Goal: Task Accomplishment & Management: Manage account settings

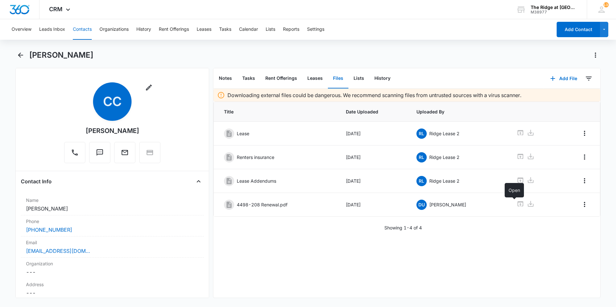
click at [82, 32] on button "Contacts" at bounding box center [82, 29] width 19 height 21
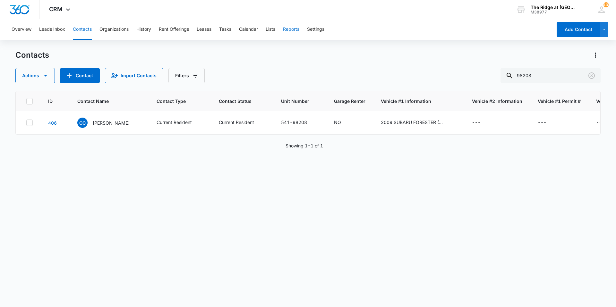
click at [287, 30] on button "Reports" at bounding box center [291, 29] width 16 height 21
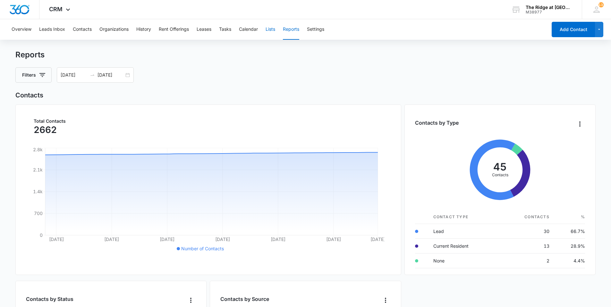
click at [270, 30] on button "Lists" at bounding box center [271, 29] width 10 height 21
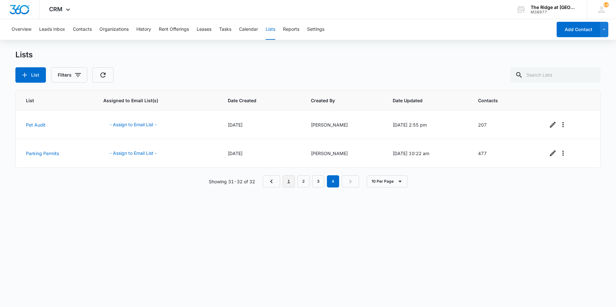
click at [287, 179] on link "1" at bounding box center [289, 182] width 12 height 12
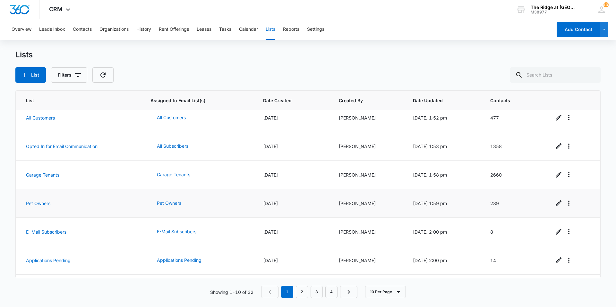
scroll to position [118, 0]
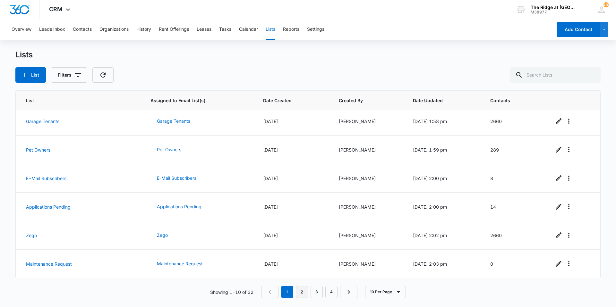
click at [300, 291] on link "2" at bounding box center [302, 292] width 12 height 12
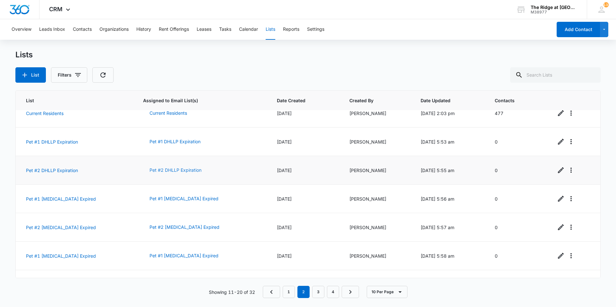
scroll to position [0, 0]
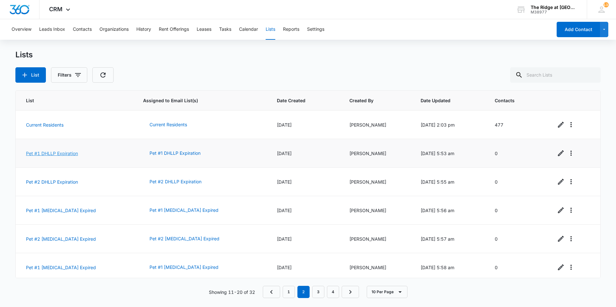
click at [51, 153] on link "Pet #1 DHLLP Expiration" at bounding box center [52, 153] width 52 height 5
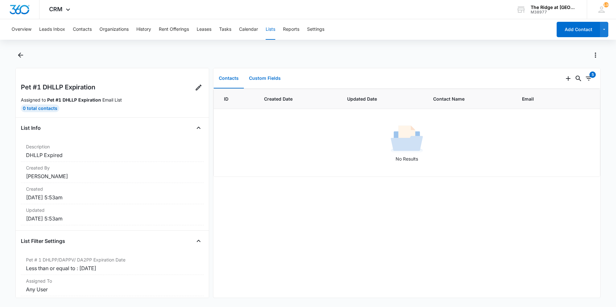
click at [260, 78] on button "Custom Fields" at bounding box center [265, 79] width 42 height 20
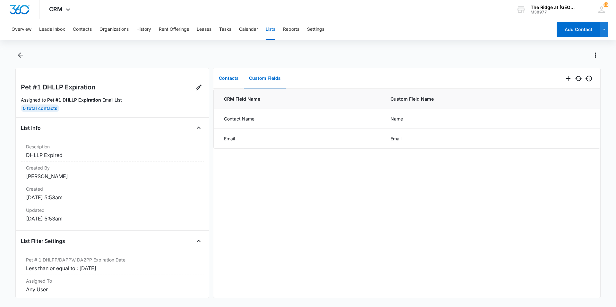
click at [235, 79] on button "Contacts" at bounding box center [229, 79] width 30 height 20
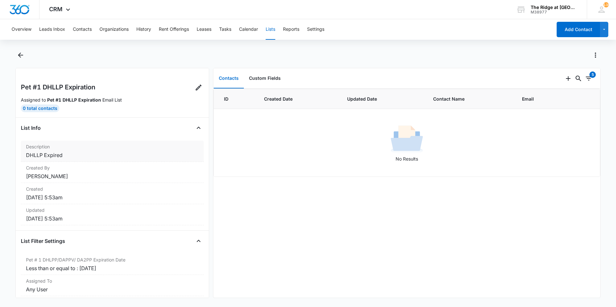
scroll to position [53, 0]
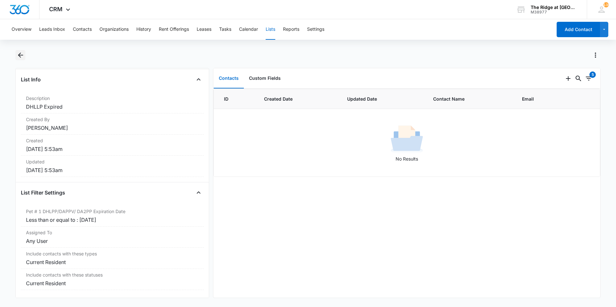
click at [25, 57] on button "Back" at bounding box center [20, 55] width 10 height 10
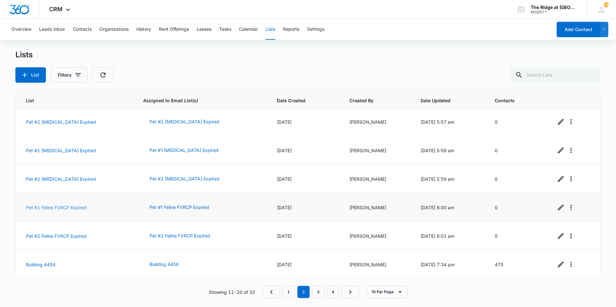
scroll to position [118, 0]
click at [56, 150] on link "Pet #1 [MEDICAL_DATA] Expired" at bounding box center [61, 149] width 70 height 5
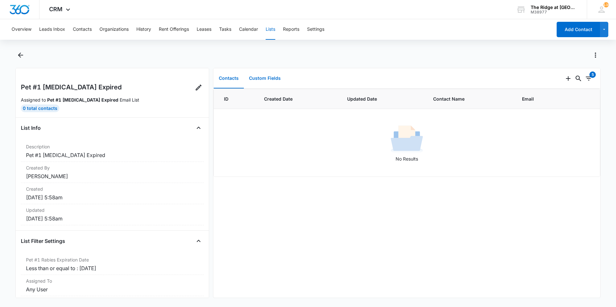
click at [280, 81] on button "Custom Fields" at bounding box center [265, 79] width 42 height 20
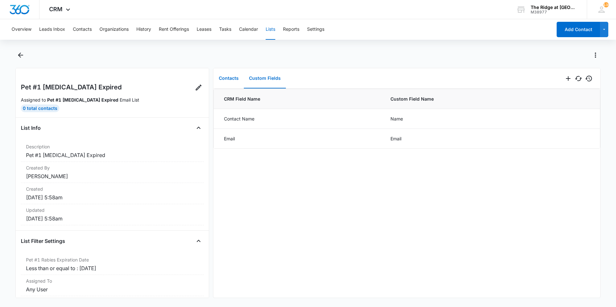
click at [221, 82] on button "Contacts" at bounding box center [229, 79] width 30 height 20
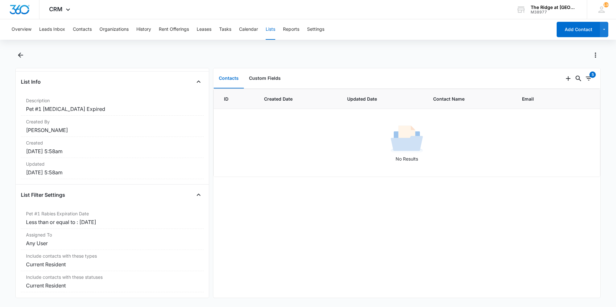
scroll to position [53, 0]
click at [564, 82] on icon "Add" at bounding box center [568, 79] width 8 height 8
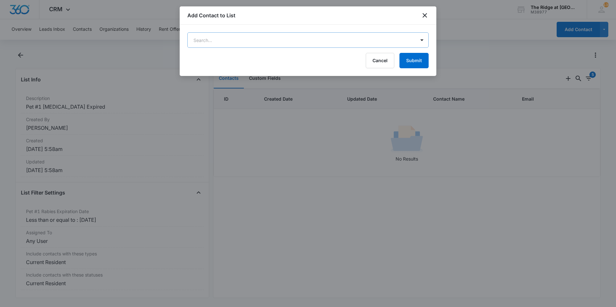
click at [420, 45] on body "CRM Apps Reputation Websites Forms CRM Email Social Shop Payments POS Content A…" at bounding box center [308, 153] width 616 height 307
click at [420, 42] on div at bounding box center [308, 153] width 616 height 307
click at [421, 15] on icon "close" at bounding box center [425, 16] width 8 height 8
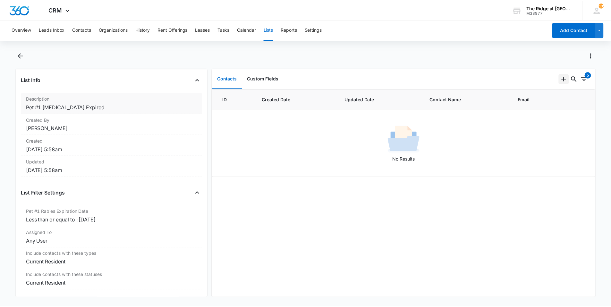
scroll to position [0, 0]
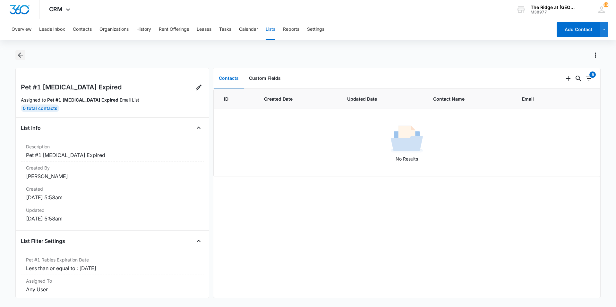
click at [15, 53] on button "Back" at bounding box center [20, 55] width 10 height 10
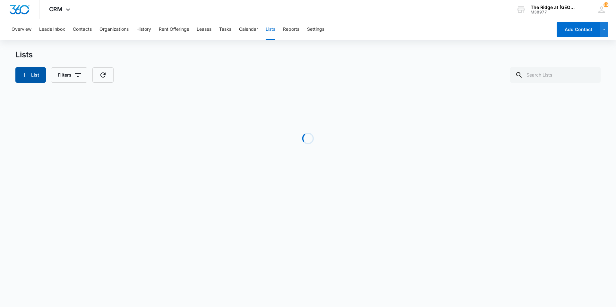
click at [20, 80] on button "List" at bounding box center [30, 74] width 30 height 15
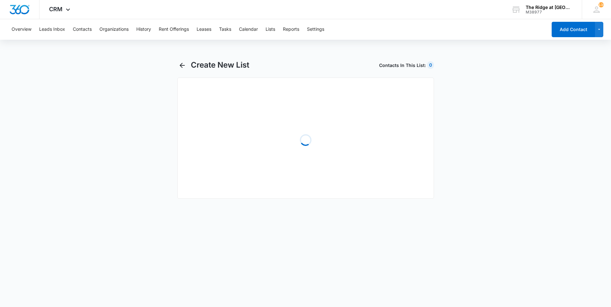
select select "31"
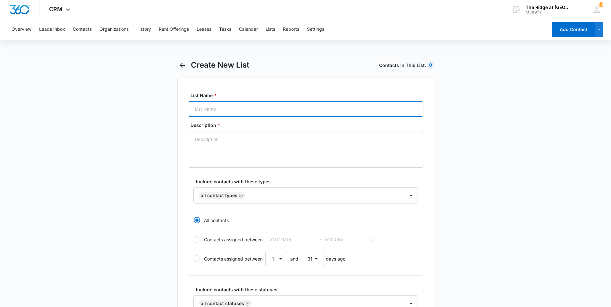
click at [271, 106] on input "List Name *" at bounding box center [306, 108] width 236 height 15
click at [323, 107] on input "List Name *" at bounding box center [306, 108] width 236 height 15
type input "H"
click at [256, 109] on input "Rabies" at bounding box center [306, 108] width 236 height 15
type input "Pet #1 Rabies"
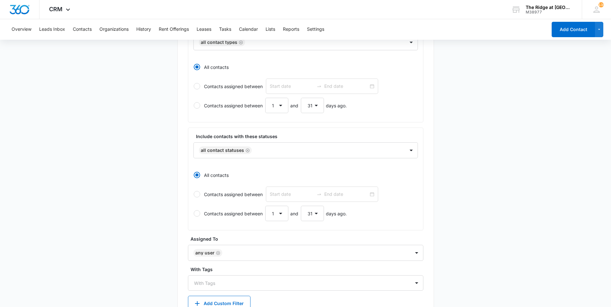
scroll to position [128, 0]
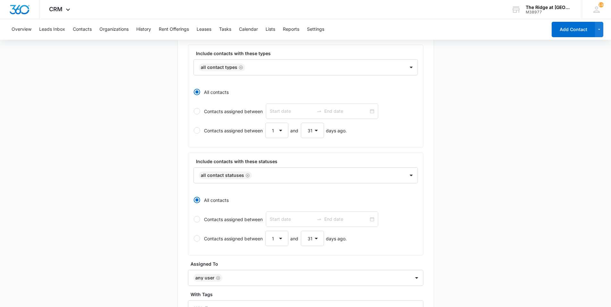
type textarea "Pet #1 Rabies"
click at [208, 115] on label "Contacts assigned between" at bounding box center [305, 111] width 225 height 15
click at [194, 112] on input "Contacts assigned between" at bounding box center [193, 111] width 0 height 0
radio input "false"
radio input "true"
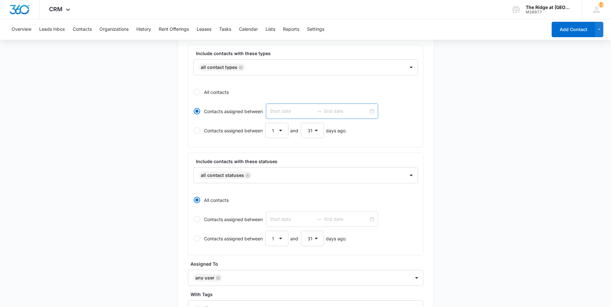
click at [371, 111] on div at bounding box center [322, 111] width 112 height 15
click at [194, 111] on input "Contacts assigned between" at bounding box center [193, 111] width 0 height 0
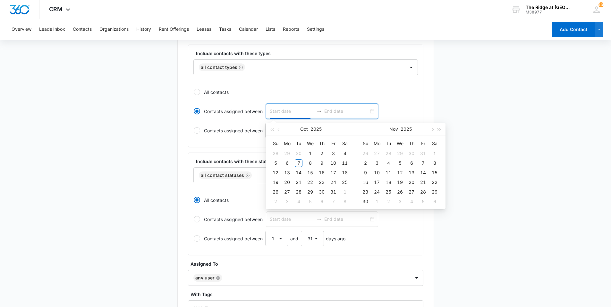
click at [379, 107] on label "Contacts assigned between" at bounding box center [305, 111] width 225 height 15
click at [194, 111] on input "Contacts assigned between" at bounding box center [193, 111] width 0 height 0
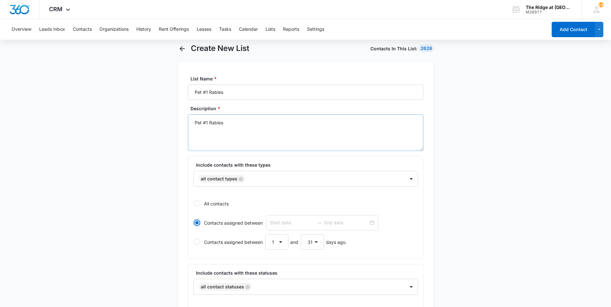
scroll to position [0, 0]
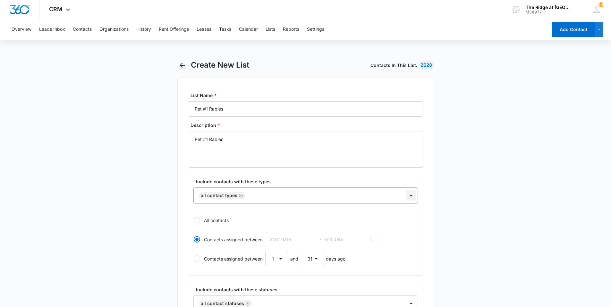
click at [416, 201] on div at bounding box center [411, 196] width 10 height 10
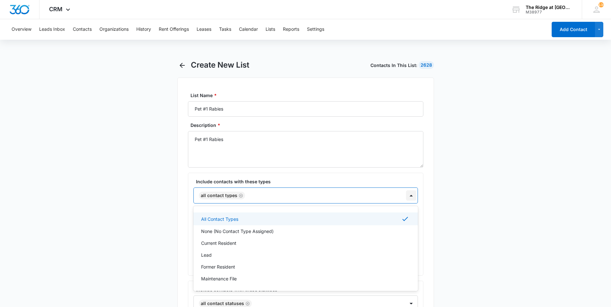
click at [413, 200] on div at bounding box center [411, 196] width 10 height 10
click at [235, 245] on p "Current Resident" at bounding box center [218, 243] width 35 height 7
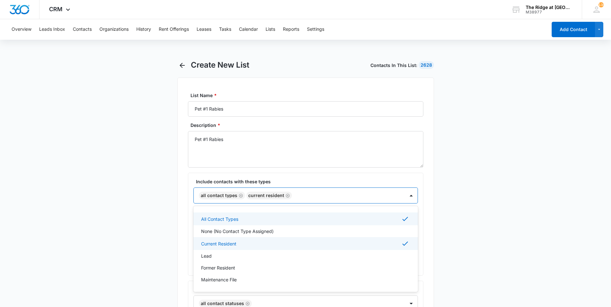
click at [240, 196] on icon "Remove All Contact Types" at bounding box center [241, 195] width 4 height 5
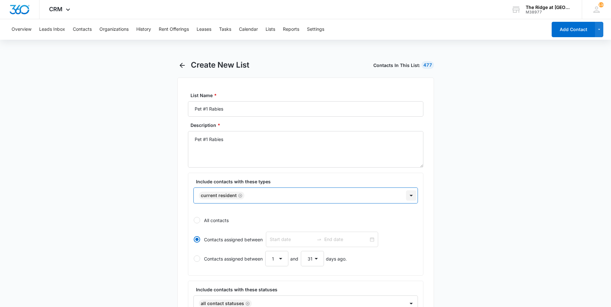
click at [412, 197] on div at bounding box center [411, 196] width 10 height 10
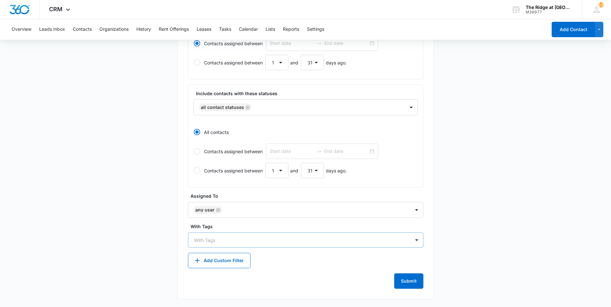
scroll to position [164, 0]
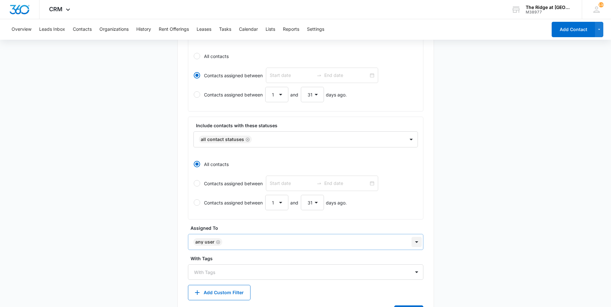
click at [419, 245] on div "Any User" at bounding box center [306, 242] width 236 height 16
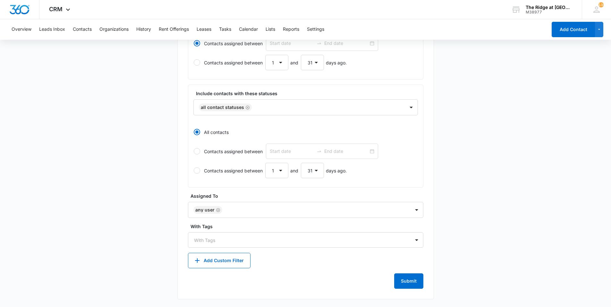
click at [475, 239] on main "Create New List Contacts In This List : 477 List Name * Pet #1 Rabies Descripti…" at bounding box center [305, 85] width 611 height 443
click at [233, 242] on div at bounding box center [302, 240] width 216 height 8
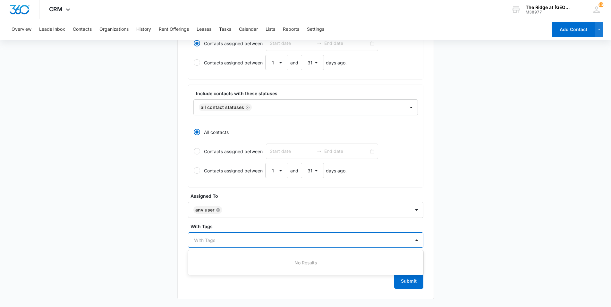
click at [237, 242] on div at bounding box center [302, 240] width 216 height 8
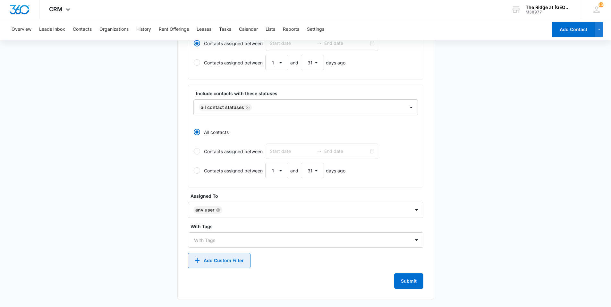
click at [241, 262] on button "Add Custom Filter" at bounding box center [219, 260] width 63 height 15
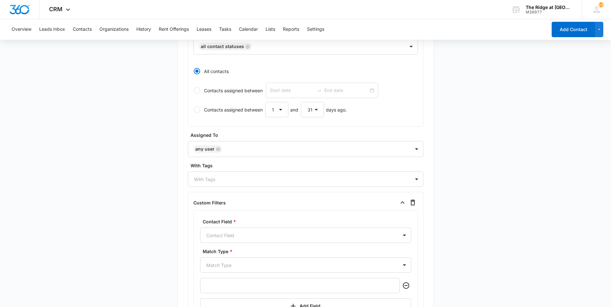
scroll to position [334, 0]
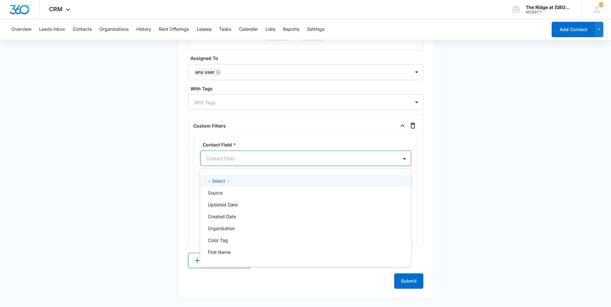
click at [250, 163] on div "Contact Field" at bounding box center [300, 158] width 198 height 14
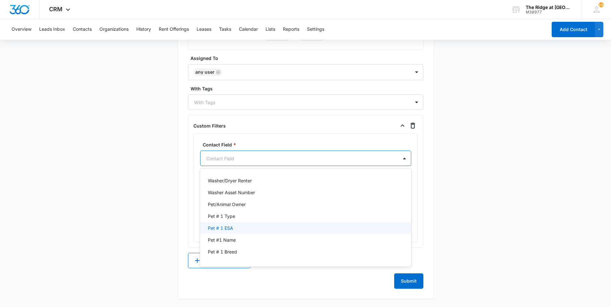
scroll to position [385, 0]
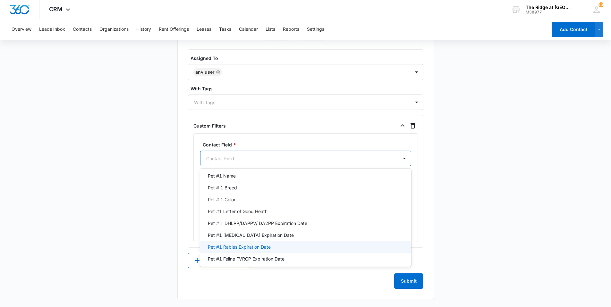
click at [253, 246] on p "Pet #1 Rabies Expiration Date" at bounding box center [239, 247] width 63 height 7
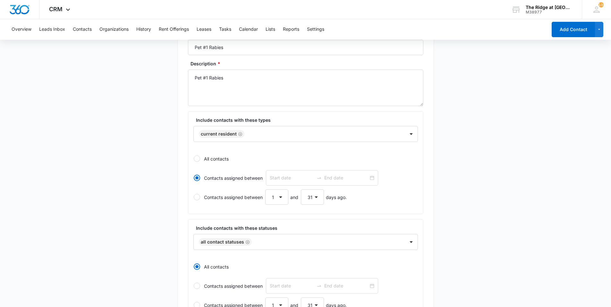
scroll to position [64, 0]
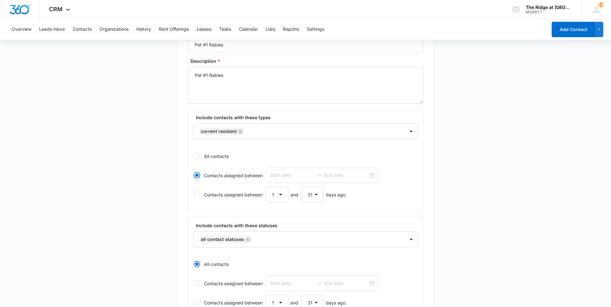
click at [195, 159] on label "All contacts" at bounding box center [305, 156] width 225 height 15
click at [194, 157] on input "All contacts" at bounding box center [193, 156] width 0 height 0
radio input "true"
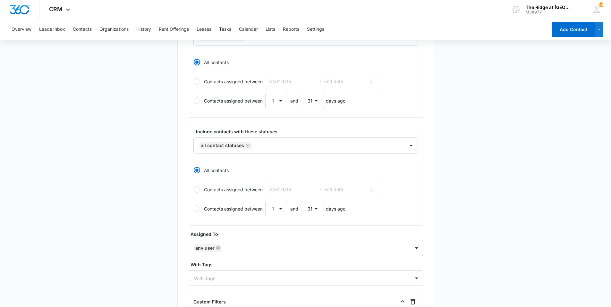
scroll to position [160, 0]
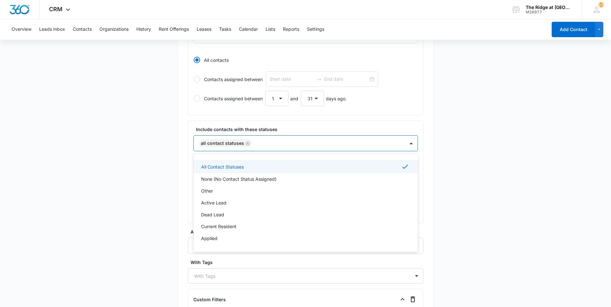
click at [319, 141] on div at bounding box center [325, 144] width 143 height 8
click at [244, 229] on div "Current Resident" at bounding box center [305, 226] width 208 height 7
click at [245, 144] on icon "Remove All Contact Statuses" at bounding box center [247, 143] width 4 height 5
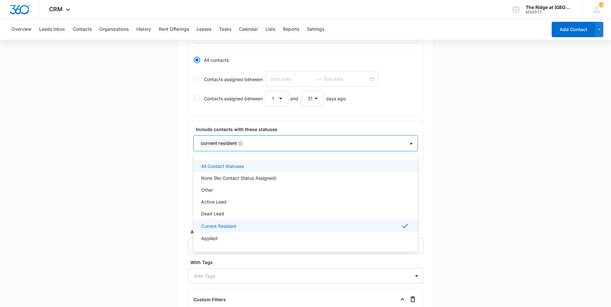
click at [529, 195] on main "Create New List Contacts In This List : 477 List Name * Pet #1 Rabies Descripti…" at bounding box center [305, 180] width 611 height 561
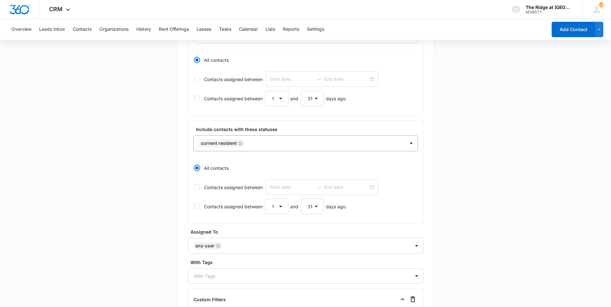
scroll to position [225, 0]
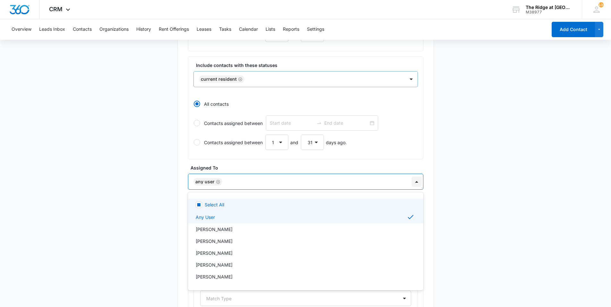
click at [417, 183] on div at bounding box center [417, 182] width 10 height 10
click at [216, 183] on icon "Remove Any User" at bounding box center [218, 182] width 4 height 5
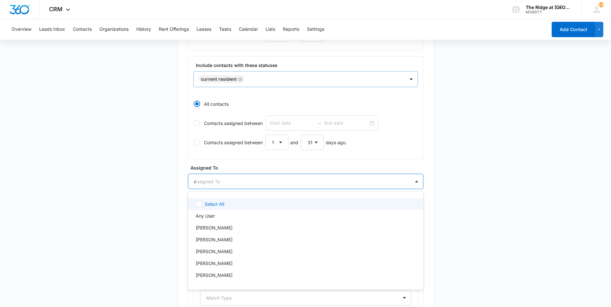
type input "da"
click at [237, 208] on div "[PERSON_NAME]" at bounding box center [306, 204] width 236 height 12
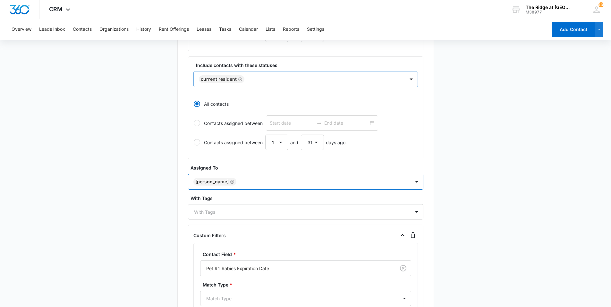
click at [411, 183] on div at bounding box center [416, 181] width 13 height 15
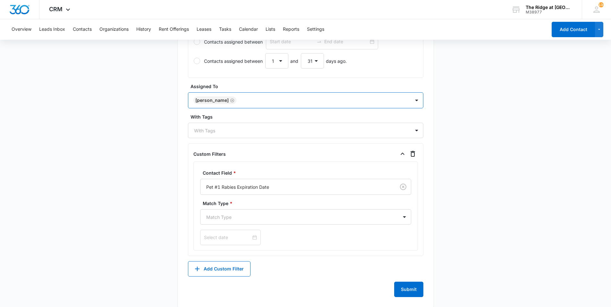
scroll to position [314, 0]
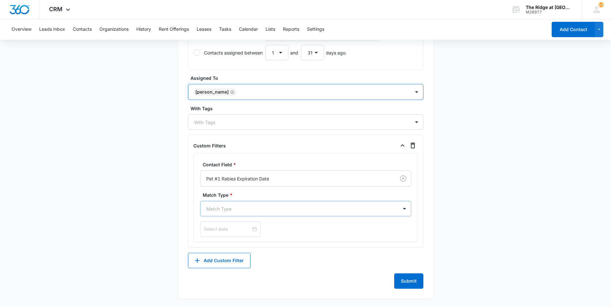
click at [280, 215] on div "Match Type" at bounding box center [300, 209] width 198 height 14
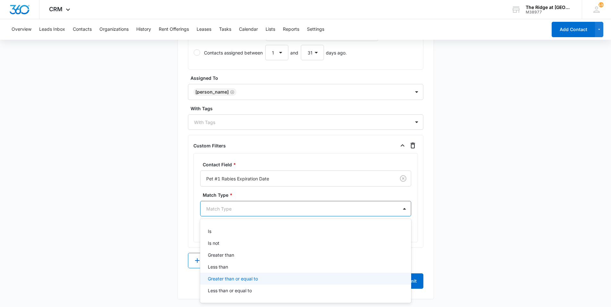
click at [247, 281] on p "Greater than or equal to" at bounding box center [233, 279] width 50 height 7
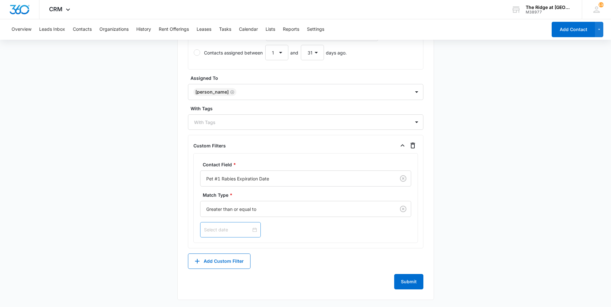
click at [252, 235] on div at bounding box center [230, 229] width 61 height 15
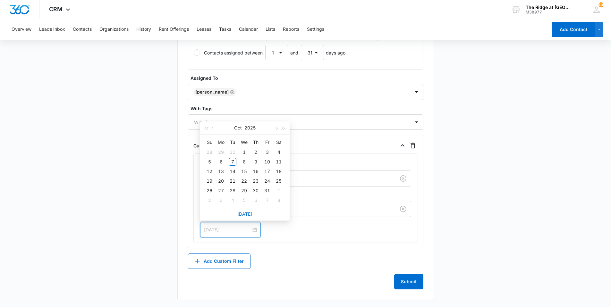
type input "Nov 7, 2025"
click at [326, 255] on div "Add Custom Filter" at bounding box center [306, 261] width 236 height 15
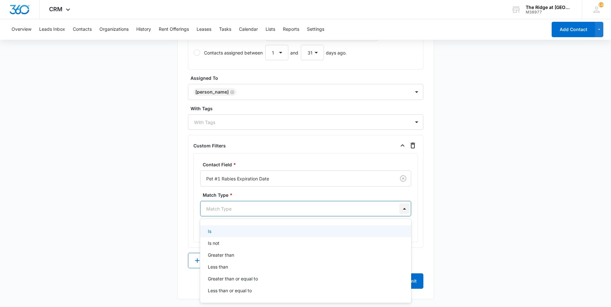
click at [403, 205] on div at bounding box center [404, 209] width 10 height 10
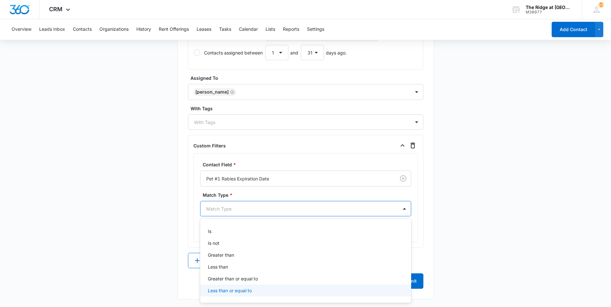
click at [279, 294] on div "Less than or equal to" at bounding box center [305, 290] width 194 height 7
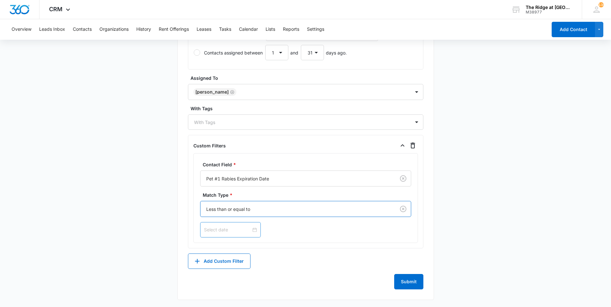
click at [251, 230] on div at bounding box center [230, 230] width 53 height 7
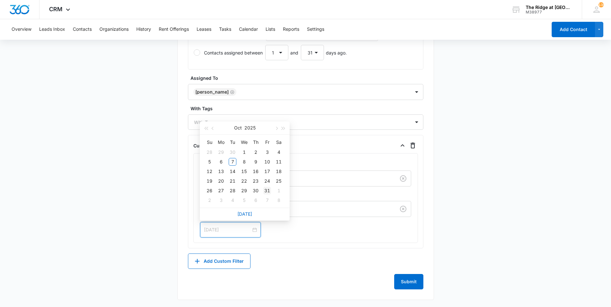
type input "[DATE]"
click at [264, 191] on div "31" at bounding box center [267, 191] width 8 height 8
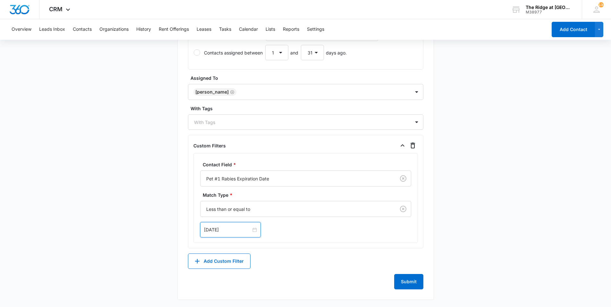
click at [289, 250] on form "List Name * Pet #1 Rabies Description * Pet #1 Rabies Include contacts with the…" at bounding box center [306, 34] width 236 height 512
click at [235, 258] on button "Add Custom Filter" at bounding box center [219, 261] width 63 height 15
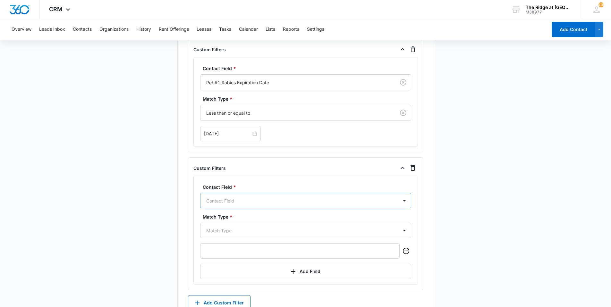
click at [246, 201] on div "Contact Field" at bounding box center [300, 201] width 198 height 14
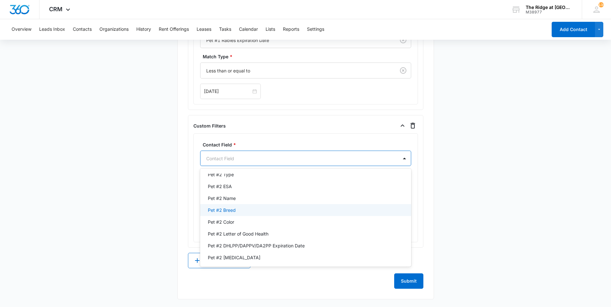
scroll to position [513, 0]
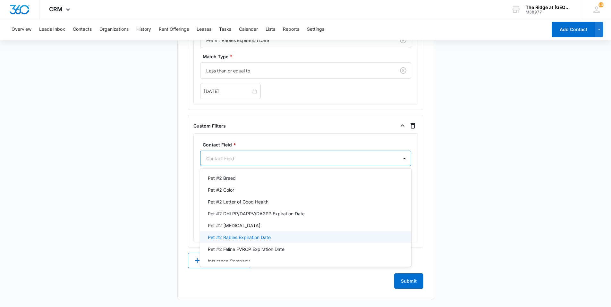
click at [246, 241] on p "Pet #2 Rabies Expiration Date" at bounding box center [239, 237] width 63 height 7
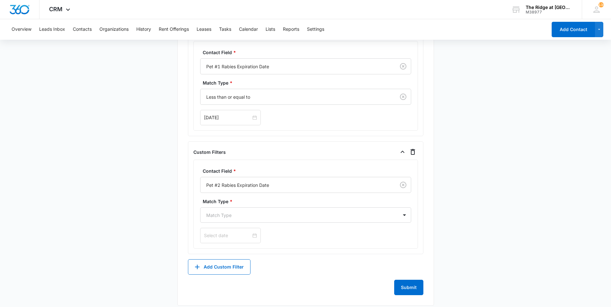
scroll to position [433, 0]
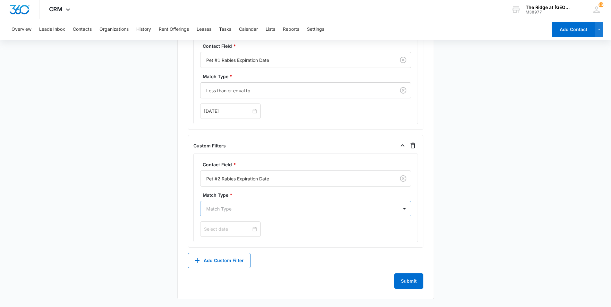
click at [409, 215] on div at bounding box center [404, 208] width 13 height 15
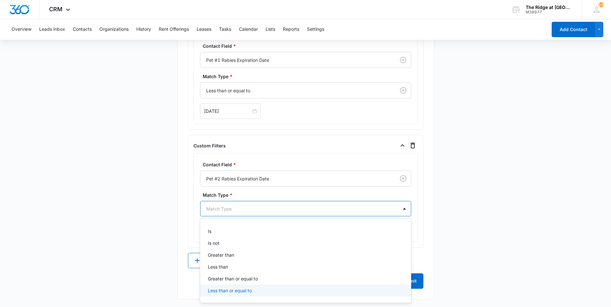
click at [236, 291] on p "Less than or equal to" at bounding box center [230, 290] width 44 height 7
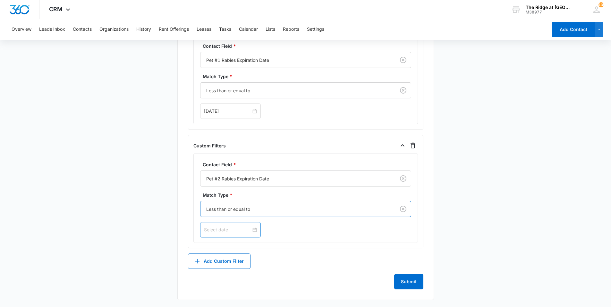
click at [244, 230] on input at bounding box center [227, 230] width 47 height 7
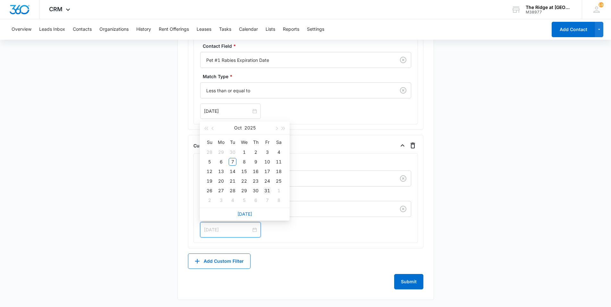
type input "[DATE]"
click at [268, 193] on div "31" at bounding box center [267, 191] width 8 height 8
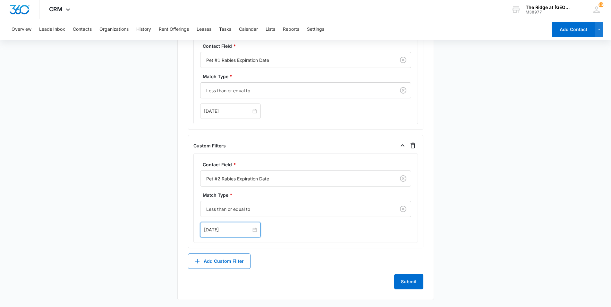
click at [409, 283] on button "Submit" at bounding box center [408, 281] width 29 height 15
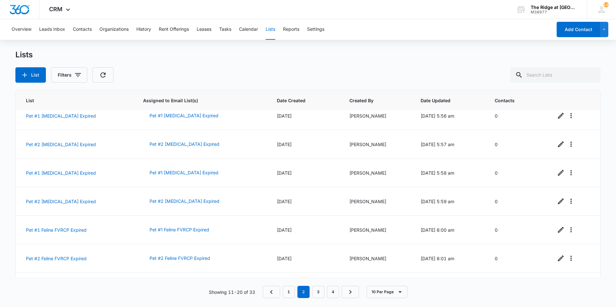
scroll to position [96, 0]
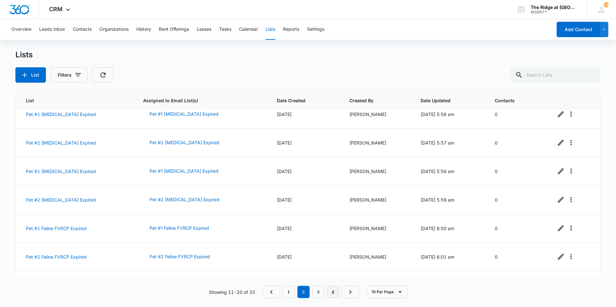
click at [331, 297] on link "4" at bounding box center [333, 292] width 12 height 12
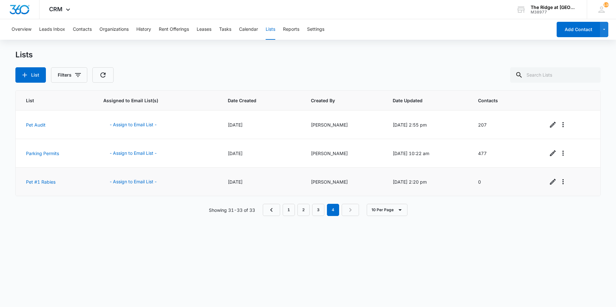
click at [40, 186] on td "Pet #1 Rabies" at bounding box center [56, 182] width 80 height 29
click at [40, 184] on link "Pet #1 Rabies" at bounding box center [41, 181] width 30 height 5
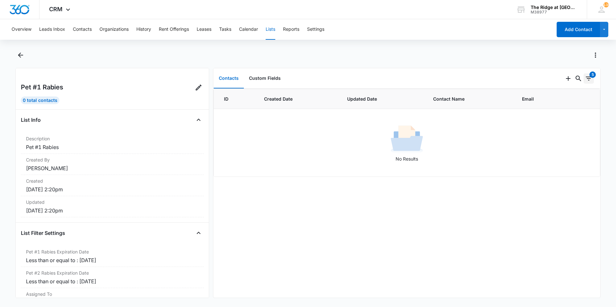
click at [589, 75] on div "5" at bounding box center [592, 75] width 6 height 6
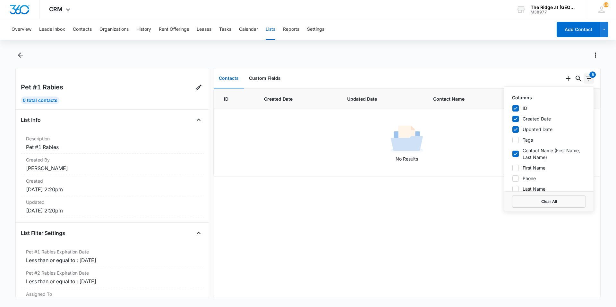
scroll to position [32, 0]
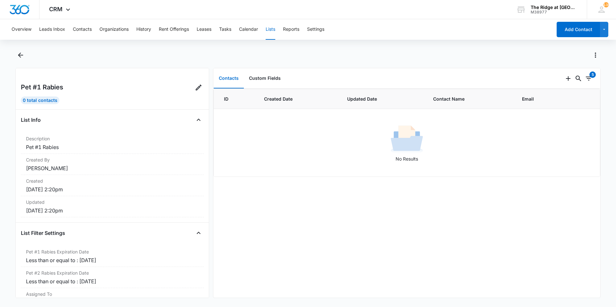
drag, startPoint x: 330, startPoint y: 245, endPoint x: 165, endPoint y: 223, distance: 166.4
click at [329, 246] on div "ID Created Date Updated Date Contact Name Email No Results" at bounding box center [406, 193] width 387 height 209
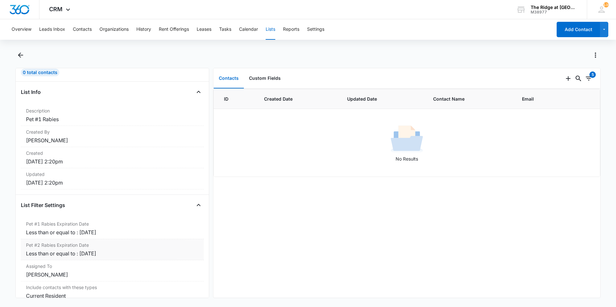
scroll to position [66, 0]
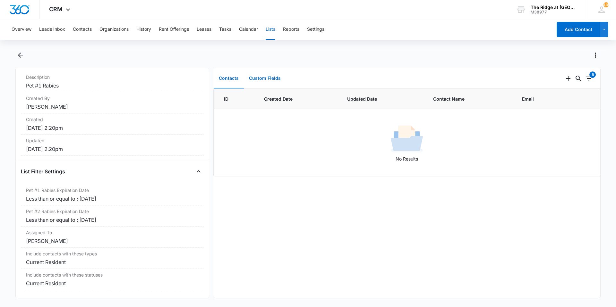
click at [268, 79] on button "Custom Fields" at bounding box center [265, 79] width 42 height 20
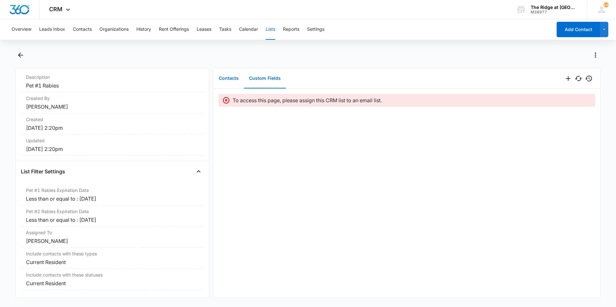
click at [240, 80] on button "Contacts" at bounding box center [229, 79] width 30 height 20
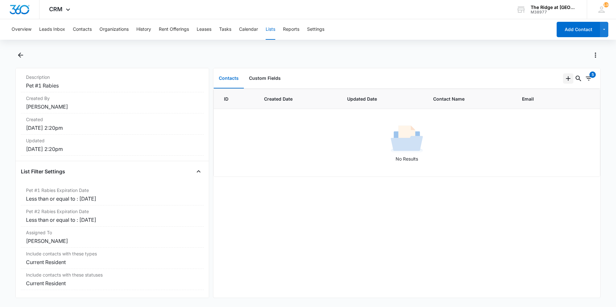
click at [568, 78] on button "Add" at bounding box center [568, 78] width 10 height 10
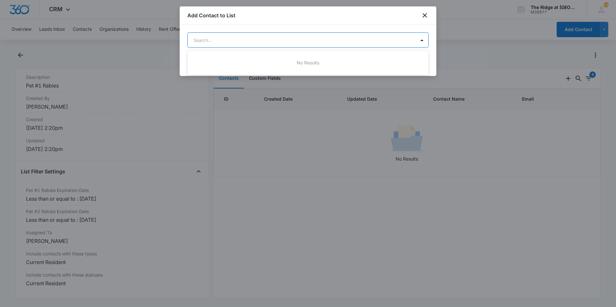
click at [409, 43] on body "CRM Apps Reputation Websites Forms CRM Email Social Shop Payments POS Content A…" at bounding box center [308, 153] width 616 height 307
click at [423, 18] on div at bounding box center [308, 153] width 616 height 307
click at [424, 17] on icon "close" at bounding box center [425, 15] width 4 height 4
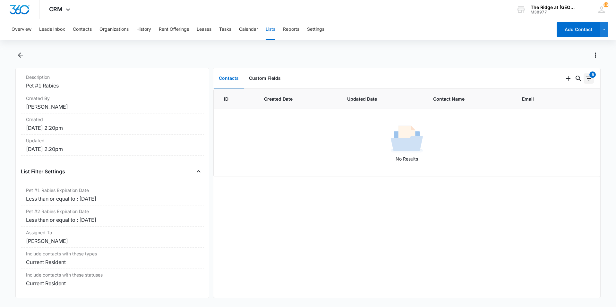
click at [587, 81] on icon "Filters" at bounding box center [589, 79] width 8 height 8
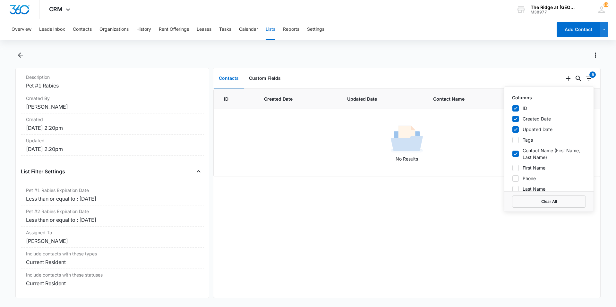
click at [527, 116] on label "Created Date" at bounding box center [549, 119] width 74 height 7
click at [512, 119] on input "Created Date" at bounding box center [512, 119] width 0 height 0
click at [526, 121] on label "Created Date" at bounding box center [549, 119] width 74 height 7
click at [512, 119] on input "Created Date" at bounding box center [512, 119] width 0 height 0
checkbox input "true"
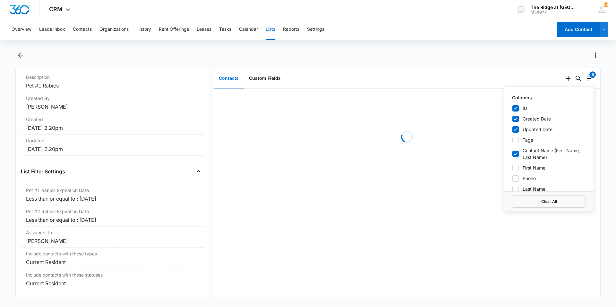
click at [526, 127] on label "Updated Date" at bounding box center [549, 129] width 74 height 7
click at [512, 129] on input "Updated Date" at bounding box center [512, 129] width 0 height 0
checkbox input "false"
click at [526, 122] on label "Created Date" at bounding box center [549, 119] width 74 height 7
click at [512, 119] on input "Created Date" at bounding box center [512, 119] width 0 height 0
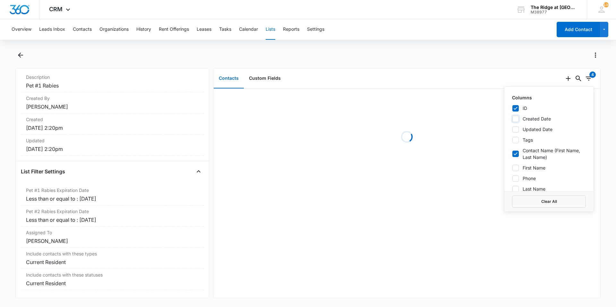
checkbox input "false"
click at [526, 108] on label "ID" at bounding box center [549, 108] width 74 height 7
click at [512, 108] on input "ID" at bounding box center [512, 108] width 0 height 0
checkbox input "false"
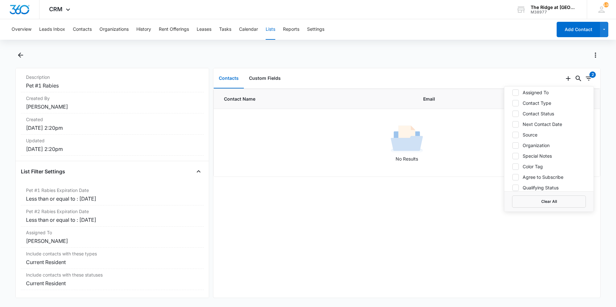
scroll to position [96, 0]
click at [519, 105] on label "Email" at bounding box center [549, 103] width 74 height 7
click at [512, 104] on input "Email" at bounding box center [512, 103] width 0 height 0
checkbox input "false"
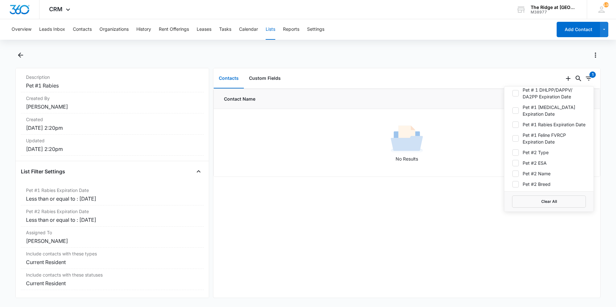
scroll to position [449, 0]
click at [528, 127] on label "Pet #1 Rabies Expiration Date" at bounding box center [549, 124] width 74 height 7
click at [512, 124] on input "Pet #1 Rabies Expiration Date" at bounding box center [512, 124] width 0 height 0
checkbox input "true"
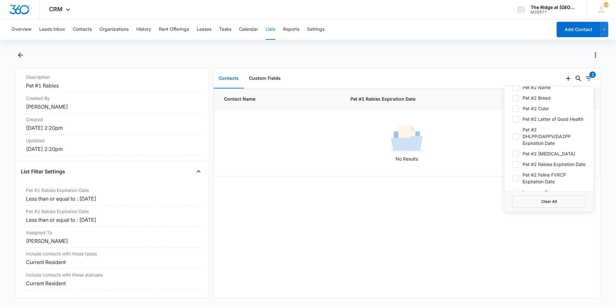
scroll to position [545, 0]
click at [525, 157] on label "Pet #2 Rabies Expiration Date" at bounding box center [549, 153] width 74 height 7
click at [512, 154] on input "Pet #2 Rabies Expiration Date" at bounding box center [512, 154] width 0 height 0
checkbox input "true"
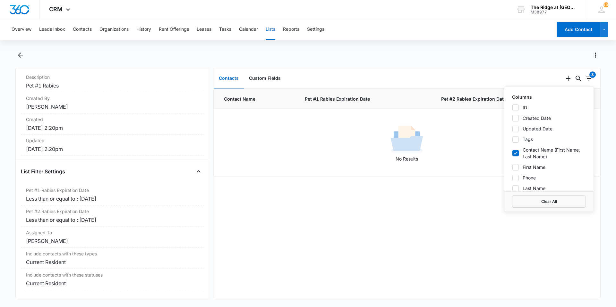
scroll to position [0, 0]
click at [536, 171] on label "First Name" at bounding box center [549, 168] width 74 height 7
click at [512, 168] on input "First Name" at bounding box center [512, 168] width 0 height 0
checkbox input "true"
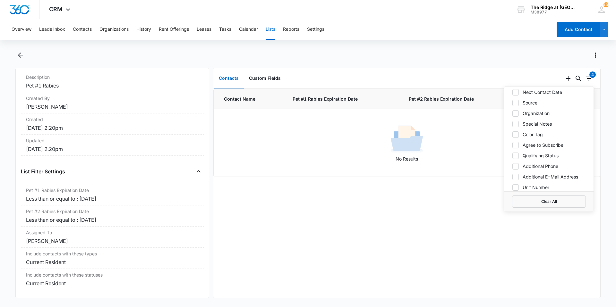
scroll to position [193, 0]
click at [540, 158] on label "Unit Number" at bounding box center [549, 155] width 74 height 7
click at [512, 156] on input "Unit Number" at bounding box center [512, 155] width 0 height 0
checkbox input "true"
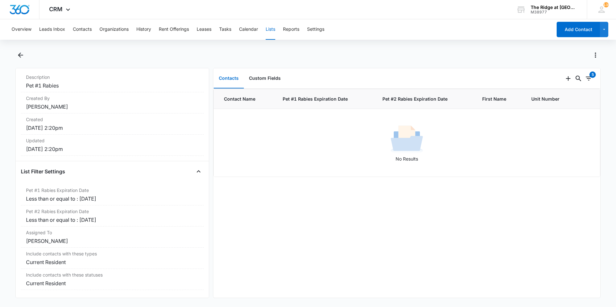
click at [518, 229] on div "Contact Name Pet #1 Rabies Expiration Date Pet #2 Rabies Expiration Date First …" at bounding box center [406, 193] width 387 height 209
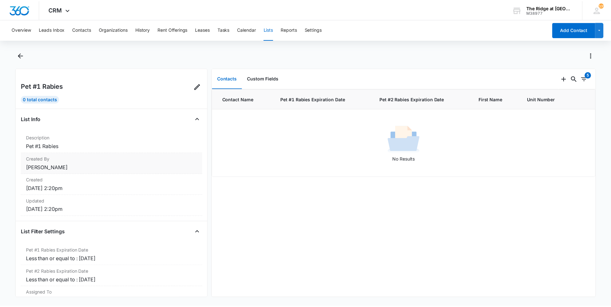
scroll to position [0, 0]
click at [188, 90] on div "Pet #1 Rabies" at bounding box center [112, 88] width 183 height 13
click at [193, 89] on link at bounding box center [198, 87] width 10 height 10
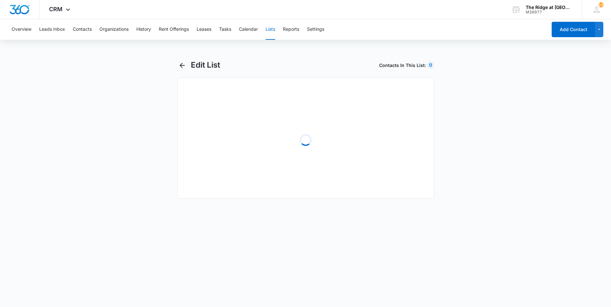
select select "31"
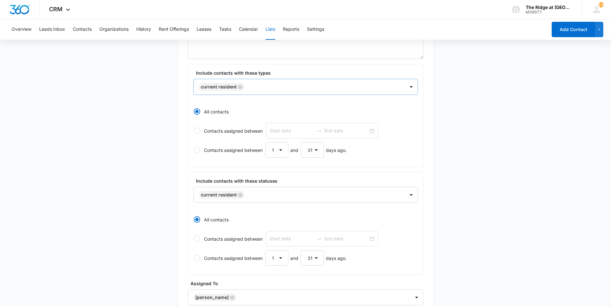
scroll to position [128, 0]
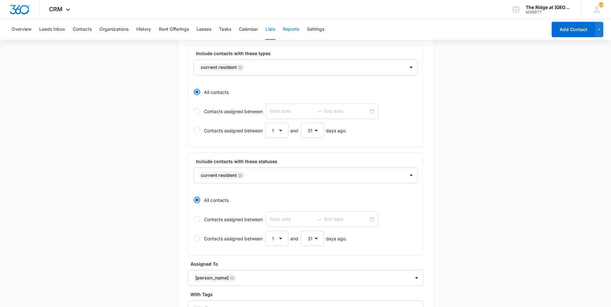
click at [296, 34] on button "Reports" at bounding box center [291, 29] width 16 height 21
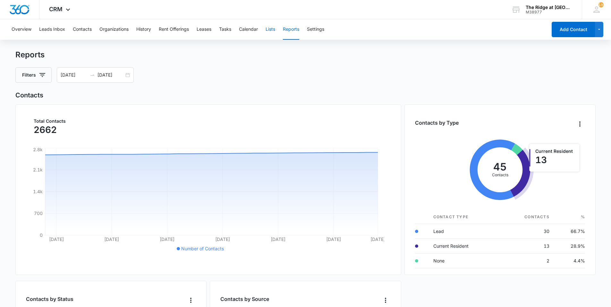
click at [269, 31] on button "Lists" at bounding box center [271, 29] width 10 height 21
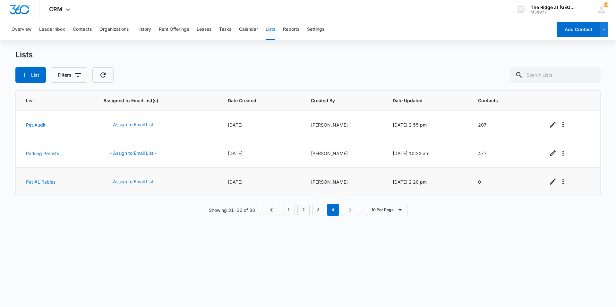
click at [33, 183] on link "Pet #1 Rabies" at bounding box center [41, 181] width 30 height 5
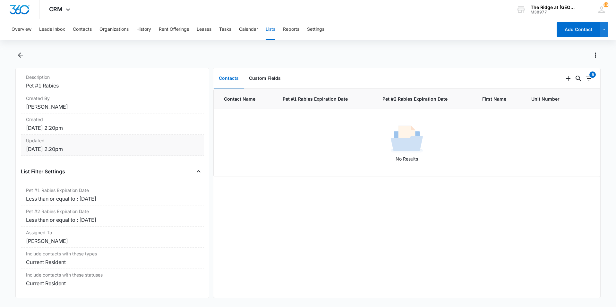
scroll to position [66, 0]
click at [105, 195] on dd "Less than or equal to : [DATE]" at bounding box center [112, 199] width 173 height 8
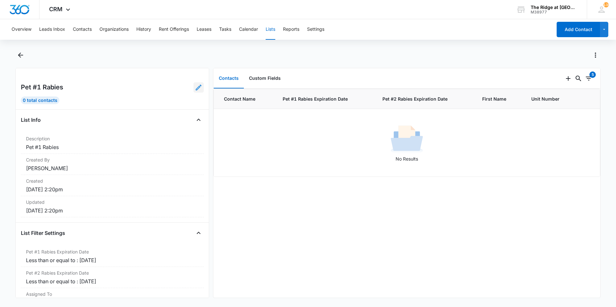
click at [195, 86] on icon at bounding box center [199, 88] width 8 height 8
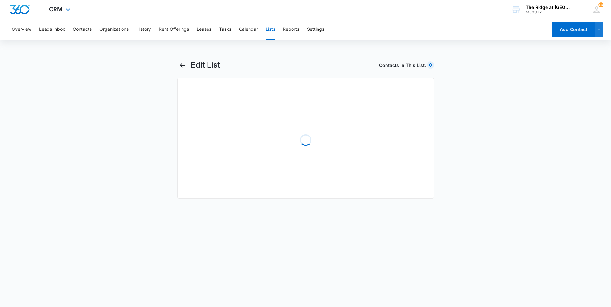
select select "31"
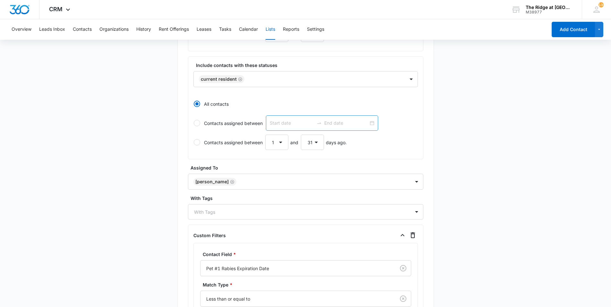
scroll to position [289, 0]
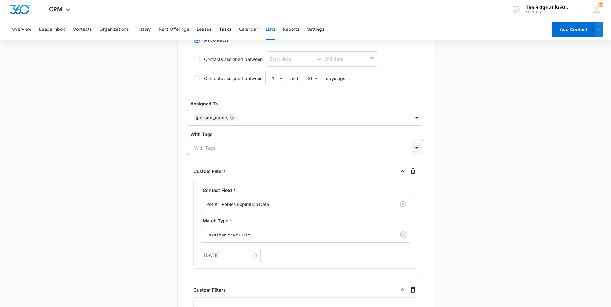
click at [420, 147] on div at bounding box center [417, 148] width 10 height 10
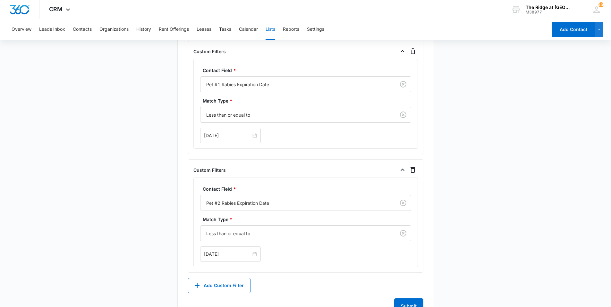
scroll to position [434, 0]
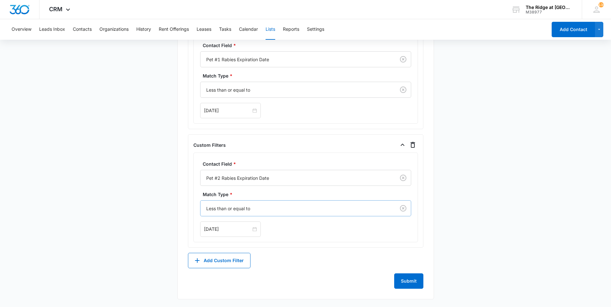
click at [241, 211] on div at bounding box center [296, 209] width 181 height 8
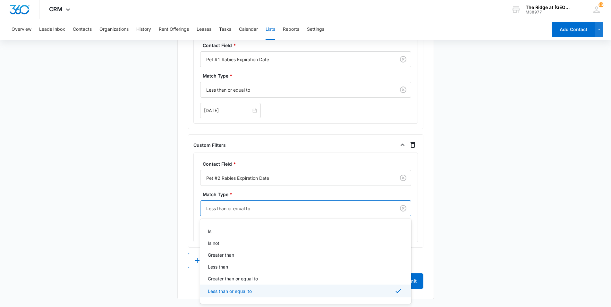
click at [241, 211] on div at bounding box center [296, 209] width 181 height 8
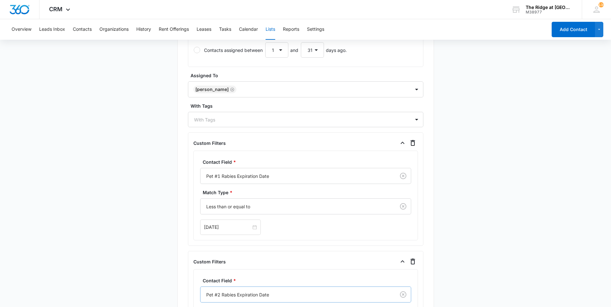
scroll to position [305, 0]
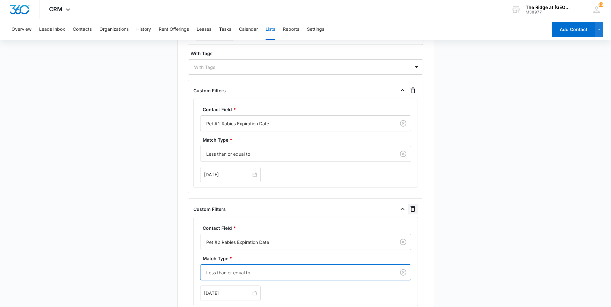
click at [411, 210] on icon "button" at bounding box center [413, 209] width 8 height 8
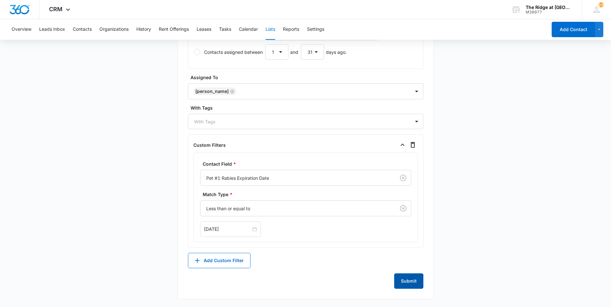
click at [401, 279] on button "Submit" at bounding box center [408, 281] width 29 height 15
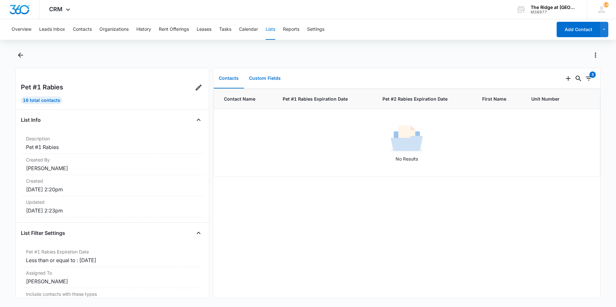
click at [279, 82] on button "Custom Fields" at bounding box center [265, 79] width 42 height 20
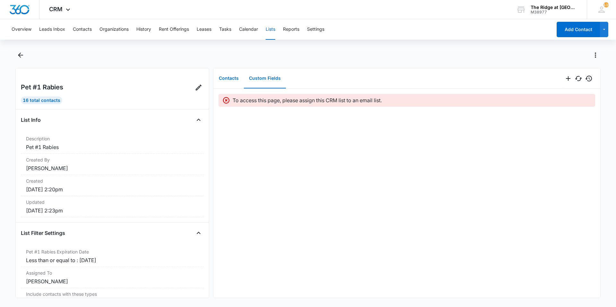
click at [232, 83] on button "Contacts" at bounding box center [229, 79] width 30 height 20
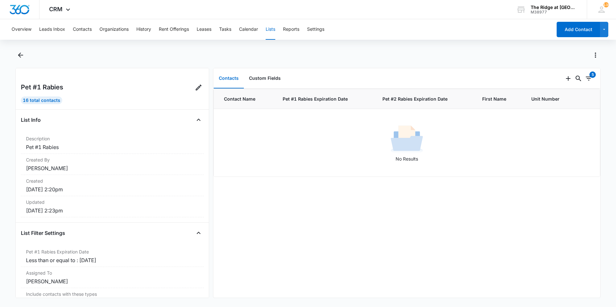
click at [591, 78] on div "0 5" at bounding box center [581, 78] width 37 height 21
click at [585, 78] on icon "Filters" at bounding box center [589, 79] width 8 height 8
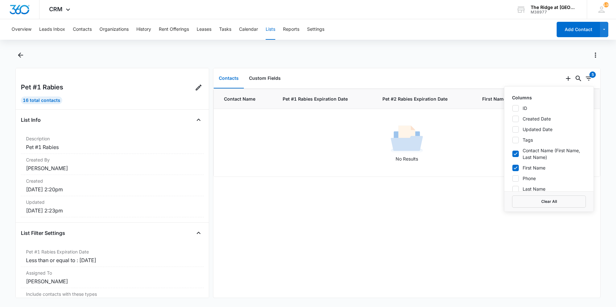
click at [528, 108] on label "ID" at bounding box center [549, 108] width 74 height 7
click at [512, 108] on input "ID" at bounding box center [512, 108] width 0 height 0
click at [528, 108] on label "ID" at bounding box center [549, 108] width 74 height 7
click at [512, 108] on input "ID" at bounding box center [512, 108] width 0 height 0
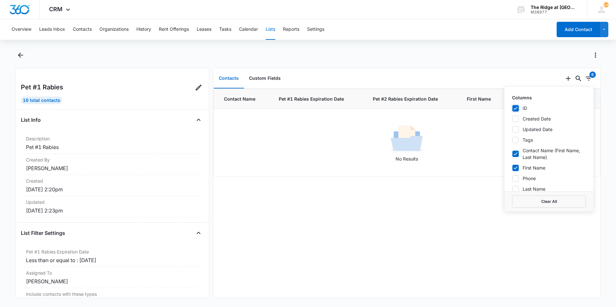
checkbox input "false"
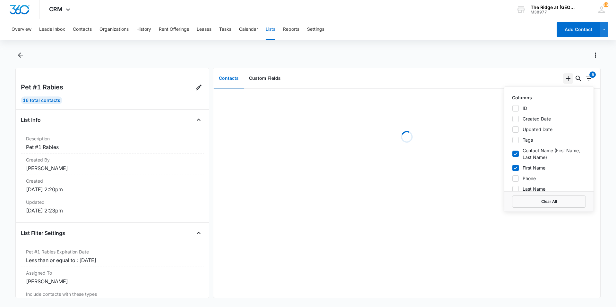
click at [567, 79] on icon "Add" at bounding box center [568, 79] width 8 height 8
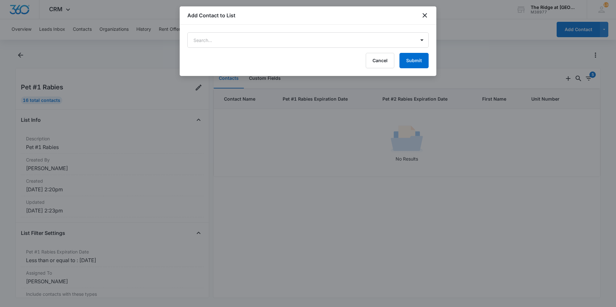
click at [424, 11] on div "Add Contact to List" at bounding box center [308, 15] width 257 height 18
click at [424, 14] on icon "close" at bounding box center [425, 16] width 8 height 8
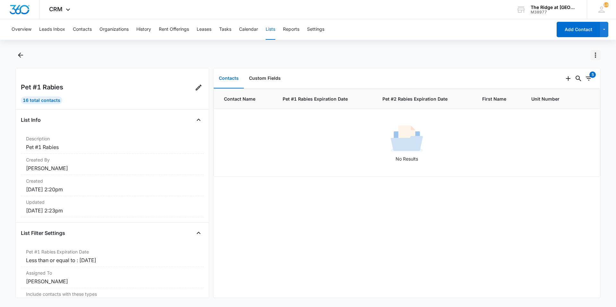
click at [594, 56] on icon "Actions" at bounding box center [596, 55] width 8 height 8
click at [567, 102] on div "Export List" at bounding box center [564, 102] width 40 height 4
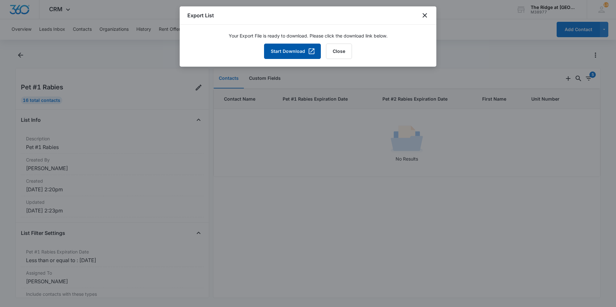
click at [280, 49] on button "Start Download" at bounding box center [292, 51] width 57 height 15
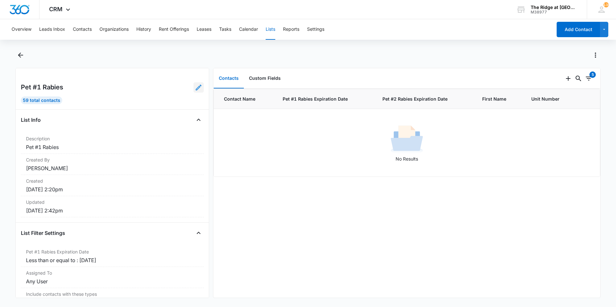
click at [195, 91] on icon at bounding box center [199, 88] width 8 height 8
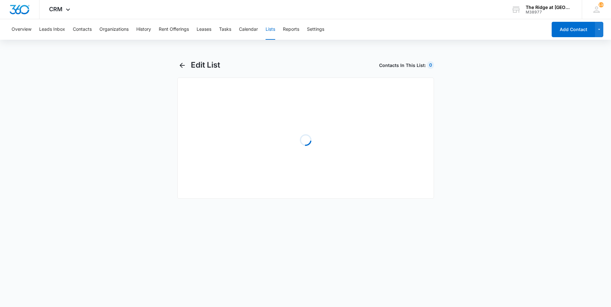
select select "31"
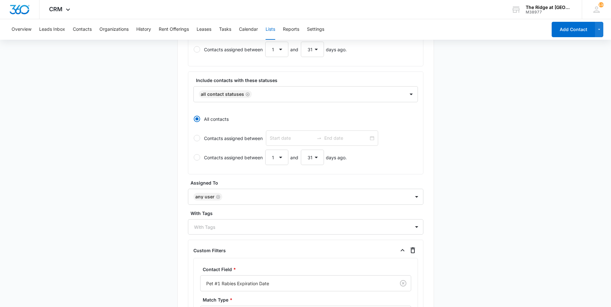
scroll to position [225, 0]
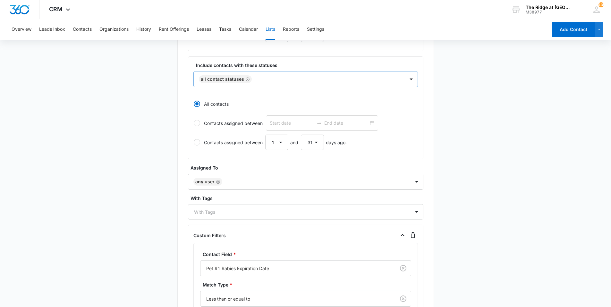
click at [246, 78] on icon "Remove All Contact Statuses" at bounding box center [247, 79] width 4 height 5
click at [246, 78] on div at bounding box center [298, 79] width 197 height 8
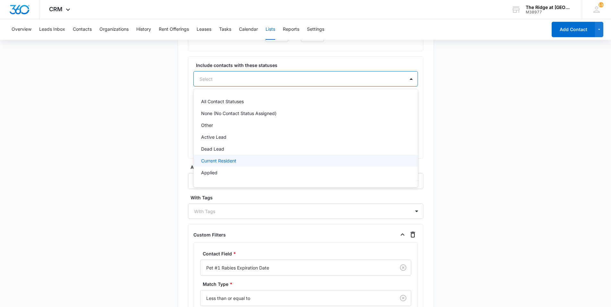
click at [207, 163] on p "Current Resident" at bounding box center [218, 161] width 35 height 7
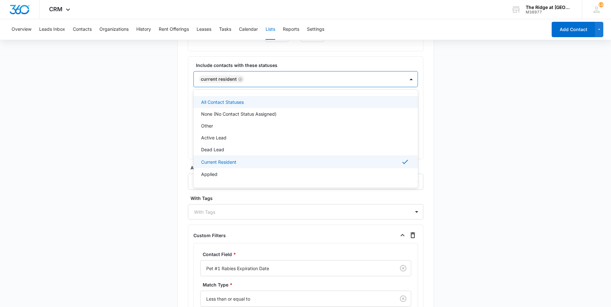
click at [268, 80] on div at bounding box center [321, 79] width 150 height 8
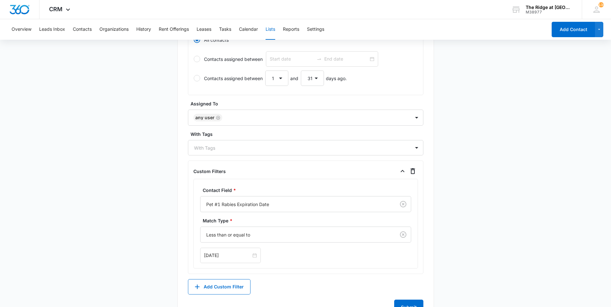
scroll to position [315, 0]
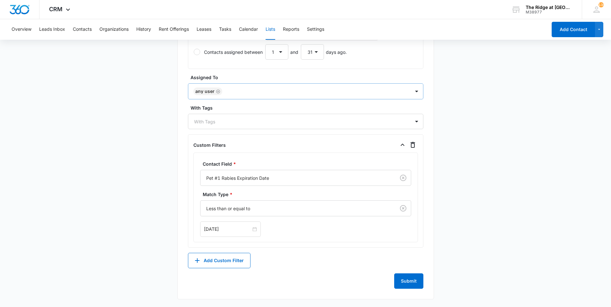
click at [257, 90] on div at bounding box center [313, 92] width 178 height 8
click at [248, 86] on div "Any User" at bounding box center [299, 91] width 222 height 15
click at [241, 126] on div "With Tags" at bounding box center [299, 122] width 222 height 14
click at [250, 234] on div "Sep 30, 2025" at bounding box center [230, 229] width 61 height 15
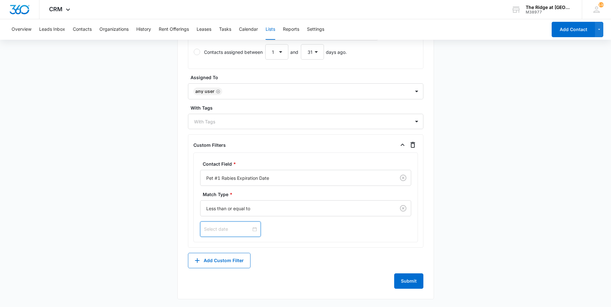
click at [250, 230] on div at bounding box center [230, 229] width 53 height 7
type input "Oct 8, 2025"
click at [241, 212] on link "Today" at bounding box center [244, 213] width 15 height 5
click at [248, 236] on div "Oct 7, 2025" at bounding box center [230, 229] width 61 height 15
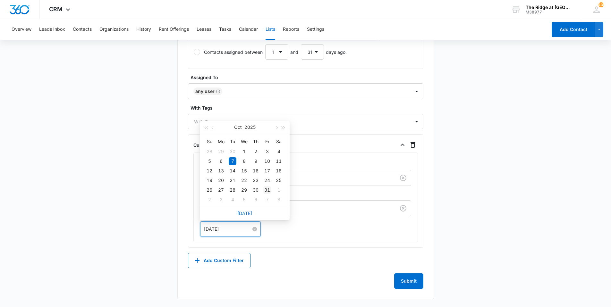
type input "Oct 31, 2025"
click at [266, 190] on div "31" at bounding box center [267, 190] width 8 height 8
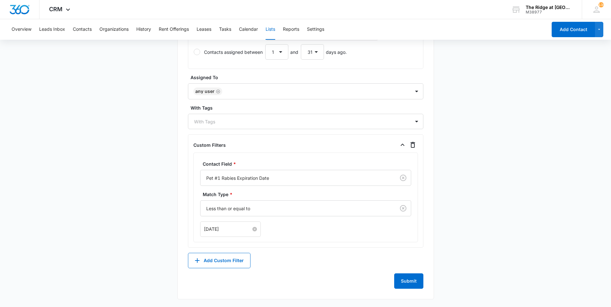
click at [341, 235] on div "Oct 31, 2025 Oct 2025 Su Mo Tu We Th Fr Sa 28 29 30 1 2 3 4 5 6 7 8 9 10 11 12 …" at bounding box center [305, 229] width 211 height 15
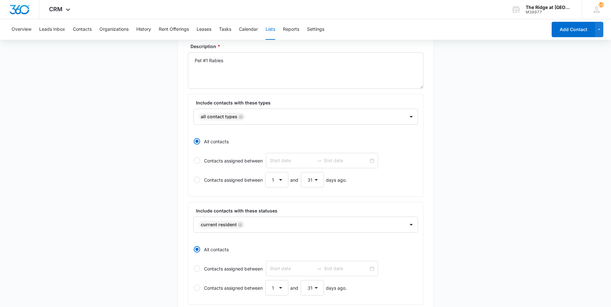
scroll to position [0, 0]
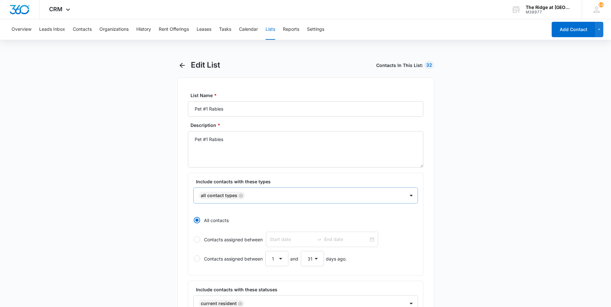
click at [295, 201] on div "All Contact Types" at bounding box center [299, 195] width 211 height 15
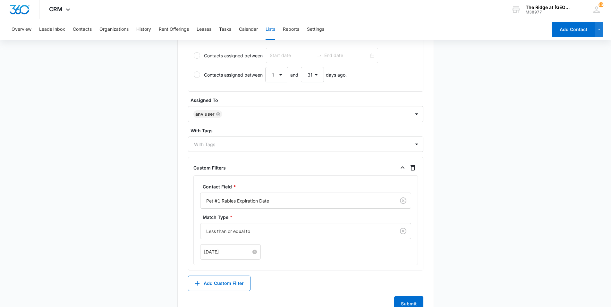
scroll to position [315, 0]
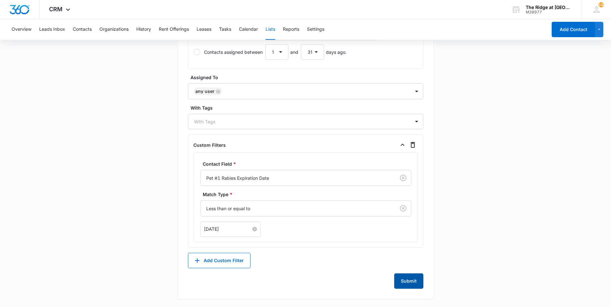
click at [403, 284] on button "Submit" at bounding box center [408, 281] width 29 height 15
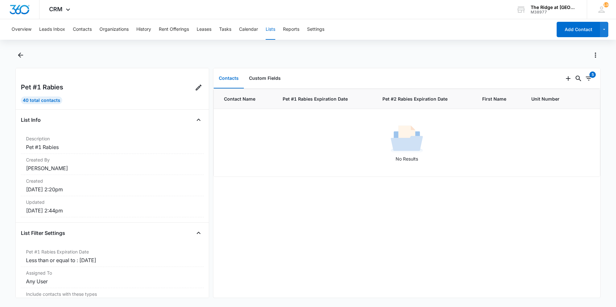
click at [432, 101] on span "Pet #2 Rabies Expiration Date" at bounding box center [424, 99] width 84 height 7
click at [576, 79] on icon "Search..." at bounding box center [578, 78] width 5 height 5
click at [586, 78] on icon "Filters" at bounding box center [589, 79] width 6 height 4
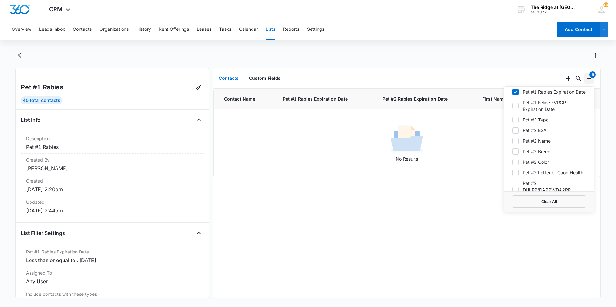
scroll to position [578, 0]
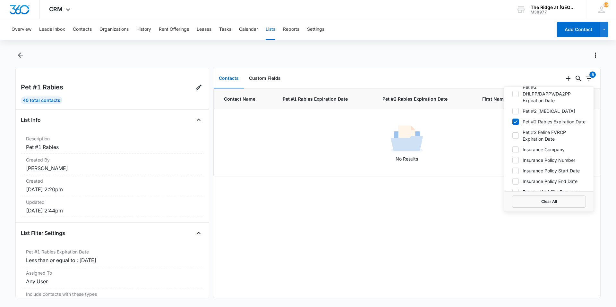
click at [520, 125] on label "Pet #2 Rabies Expiration Date" at bounding box center [549, 121] width 74 height 7
click at [512, 122] on input "Pet #2 Rabies Expiration Date" at bounding box center [512, 122] width 0 height 0
checkbox input "false"
click at [453, 191] on div "Contact Name Pet #1 Rabies Expiration Date First Name Unit Number No Results" at bounding box center [406, 193] width 387 height 209
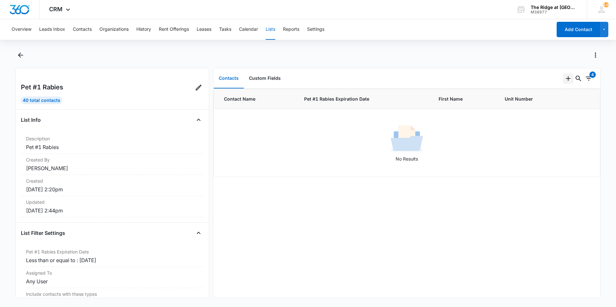
click at [564, 81] on icon "Add" at bounding box center [568, 79] width 8 height 8
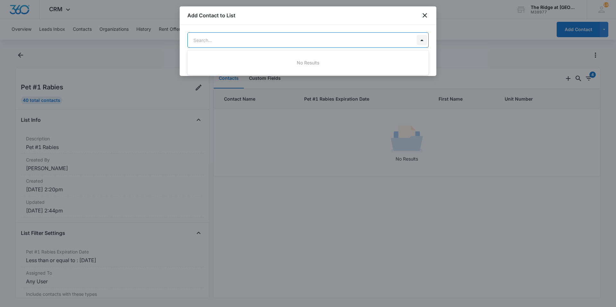
click at [419, 38] on body "CRM Apps Reputation Websites Forms CRM Email Social Shop Payments POS Content A…" at bounding box center [308, 153] width 616 height 307
click at [431, 13] on div at bounding box center [308, 153] width 616 height 307
click at [429, 13] on div "Add Contact to List" at bounding box center [308, 15] width 257 height 18
click at [428, 13] on icon "close" at bounding box center [425, 16] width 8 height 8
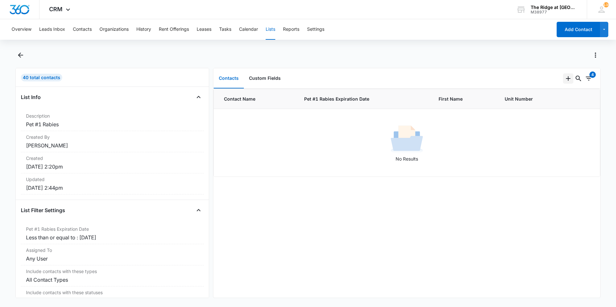
scroll to position [0, 0]
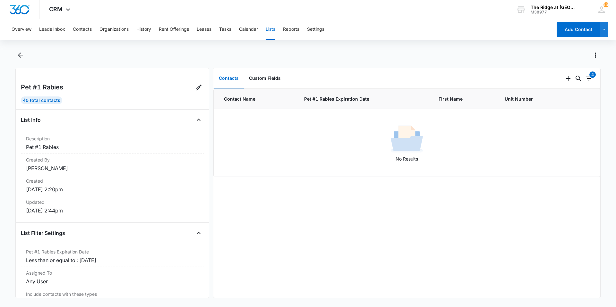
click at [38, 95] on div "Pet #1 Rabies" at bounding box center [112, 88] width 183 height 13
click at [39, 100] on div "40 Total Contacts" at bounding box center [41, 101] width 41 height 8
drag, startPoint x: 39, startPoint y: 100, endPoint x: 49, endPoint y: 102, distance: 10.4
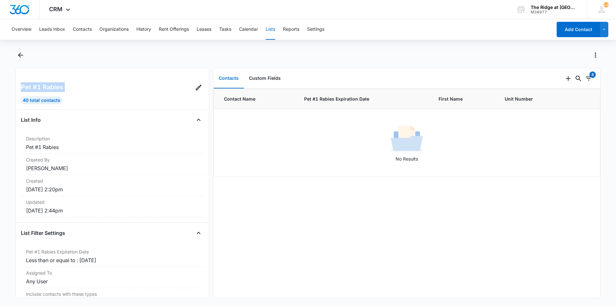
click at [49, 102] on div "40 Total Contacts" at bounding box center [41, 101] width 41 height 8
click at [270, 76] on button "Custom Fields" at bounding box center [265, 79] width 42 height 20
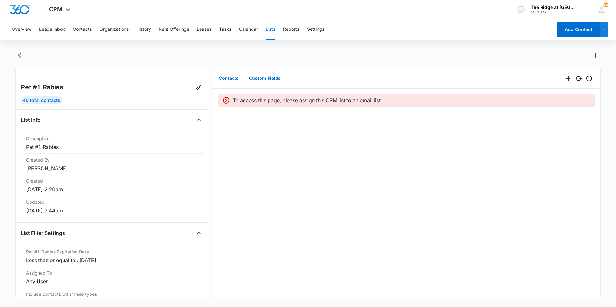
click at [235, 83] on button "Contacts" at bounding box center [229, 79] width 30 height 20
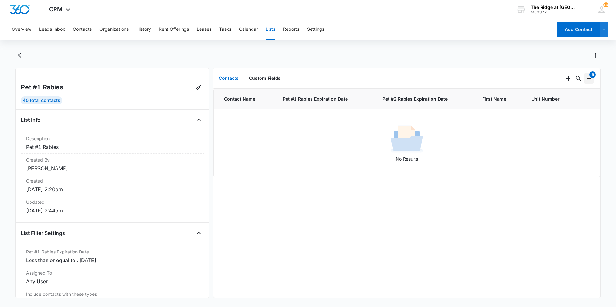
click at [586, 79] on icon "Filters" at bounding box center [589, 79] width 8 height 8
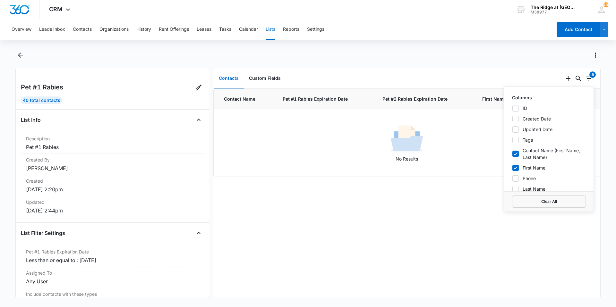
click at [591, 64] on div at bounding box center [307, 59] width 585 height 18
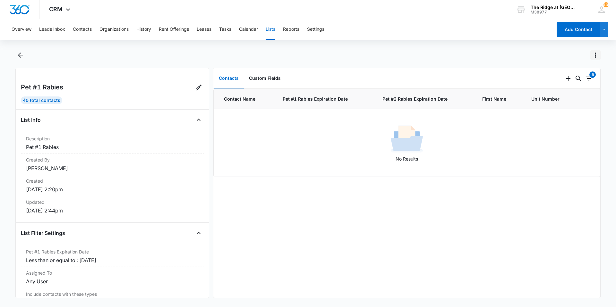
click at [596, 56] on icon "Actions" at bounding box center [595, 55] width 1 height 5
click at [585, 81] on icon "Filters" at bounding box center [589, 79] width 8 height 8
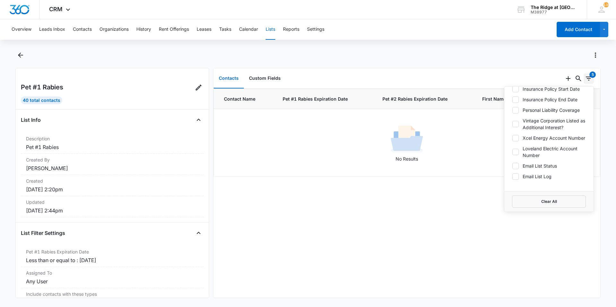
scroll to position [693, 0]
click at [442, 202] on div "Contact Name Pet #1 [MEDICAL_DATA] Expiration Date Pet #2 [MEDICAL_DATA] Expira…" at bounding box center [406, 193] width 387 height 209
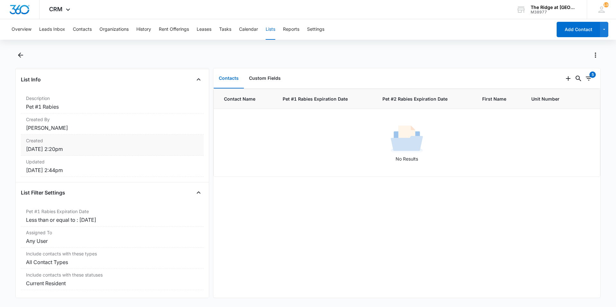
scroll to position [0, 0]
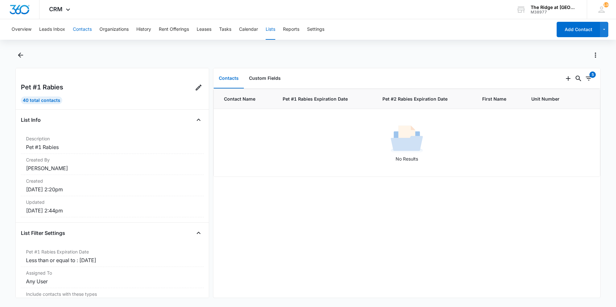
click at [85, 27] on button "Contacts" at bounding box center [82, 29] width 19 height 21
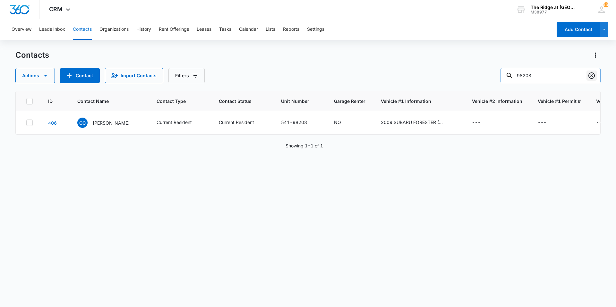
click at [589, 77] on icon "Clear" at bounding box center [591, 76] width 6 height 6
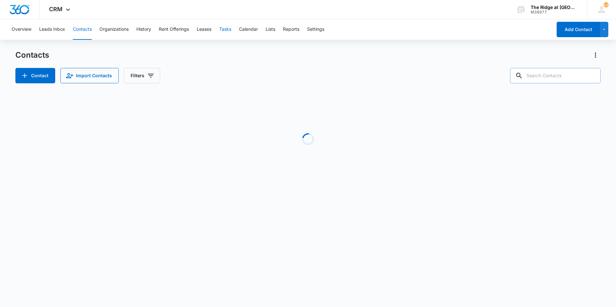
click at [231, 33] on button "Tasks" at bounding box center [225, 29] width 12 height 21
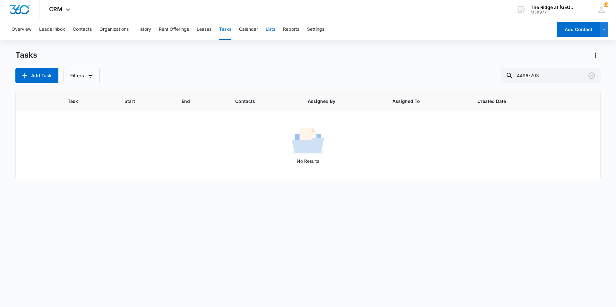
click at [274, 39] on button "Lists" at bounding box center [271, 29] width 10 height 21
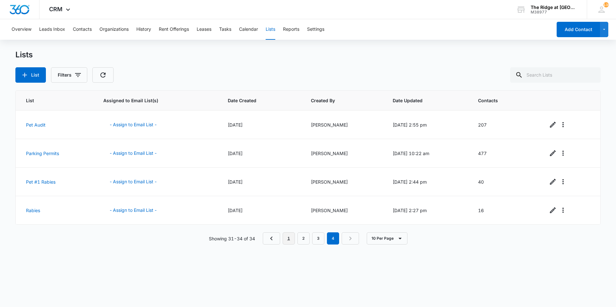
click at [293, 237] on link "1" at bounding box center [289, 239] width 12 height 12
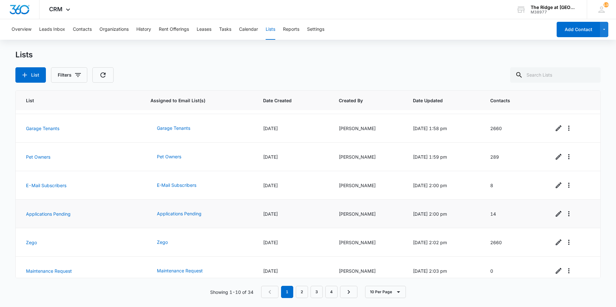
scroll to position [118, 0]
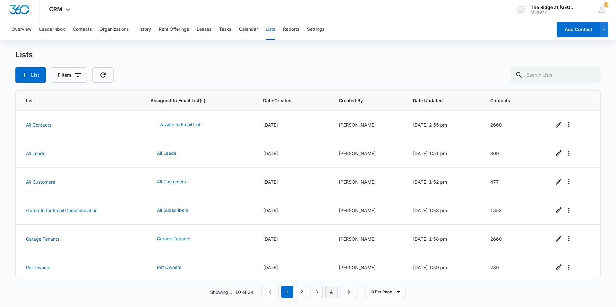
click at [332, 295] on link "4" at bounding box center [331, 292] width 12 height 12
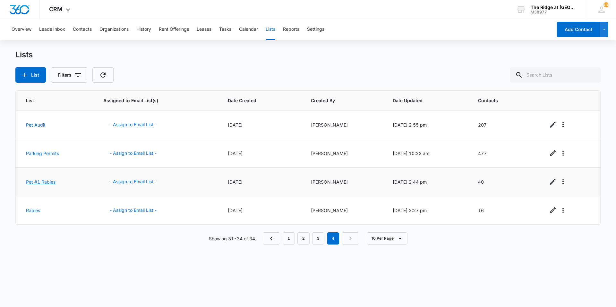
click at [31, 181] on link "Pet #1 Rabies" at bounding box center [41, 181] width 30 height 5
click at [562, 184] on icon "Overflow Menu" at bounding box center [562, 181] width 1 height 5
click at [569, 209] on div "View List Log" at bounding box center [577, 209] width 28 height 4
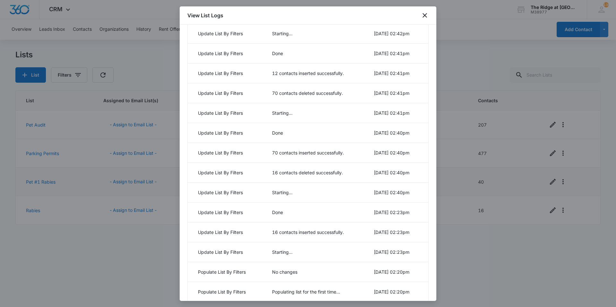
scroll to position [178, 0]
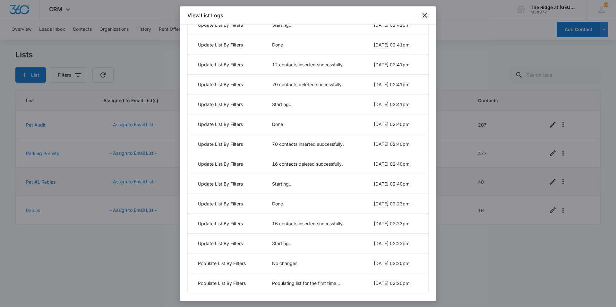
click at [425, 13] on icon "close" at bounding box center [425, 16] width 8 height 8
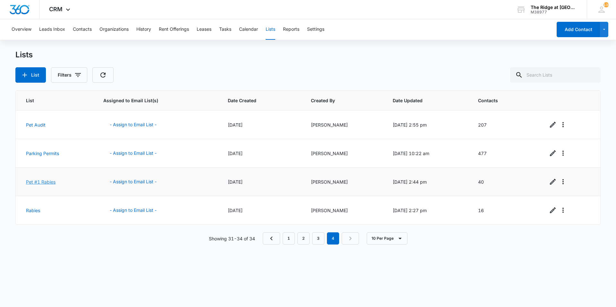
click at [45, 182] on link "Pet #1 Rabies" at bounding box center [41, 181] width 30 height 5
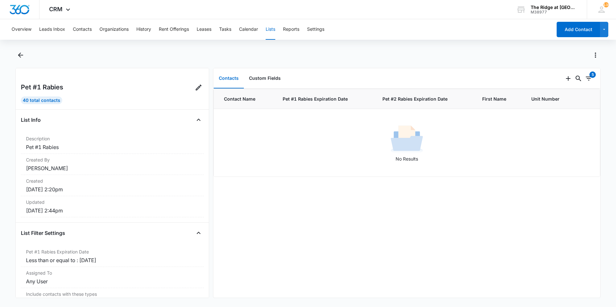
click at [37, 99] on div "40 Total Contacts" at bounding box center [41, 101] width 41 height 8
click at [184, 52] on div at bounding box center [314, 55] width 571 height 10
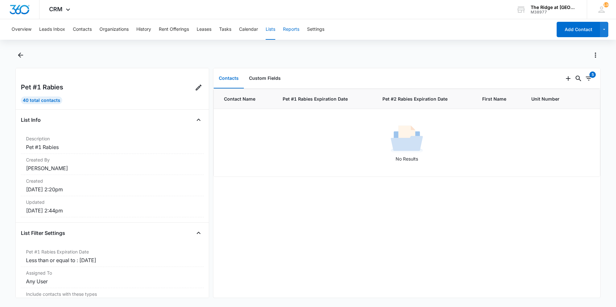
click at [285, 32] on button "Reports" at bounding box center [291, 29] width 16 height 21
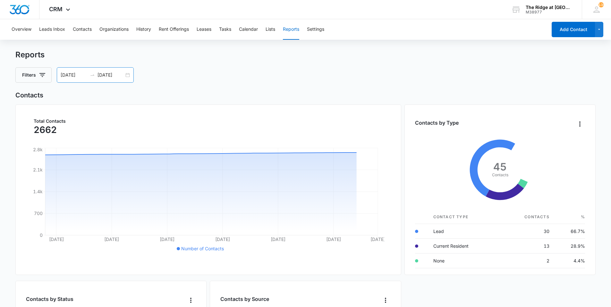
click at [129, 77] on div "[DATE] [DATE]" at bounding box center [95, 74] width 77 height 15
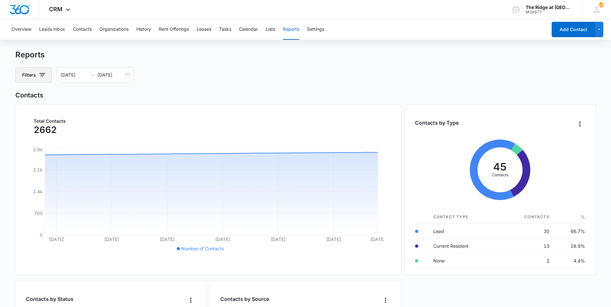
click at [17, 77] on button "Filters" at bounding box center [33, 74] width 36 height 15
click at [92, 135] on icon "Show Contact Type filters" at bounding box center [92, 132] width 8 height 8
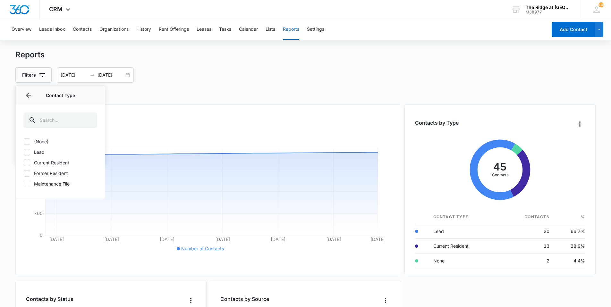
click at [148, 97] on h2 "Contacts" at bounding box center [305, 95] width 581 height 10
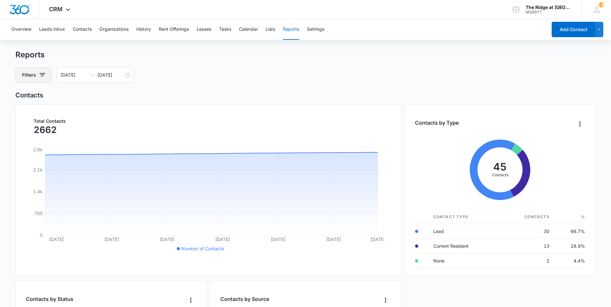
click at [47, 78] on button "Filters" at bounding box center [33, 74] width 36 height 15
click at [92, 101] on icon "Show Assigned To filters" at bounding box center [92, 99] width 8 height 8
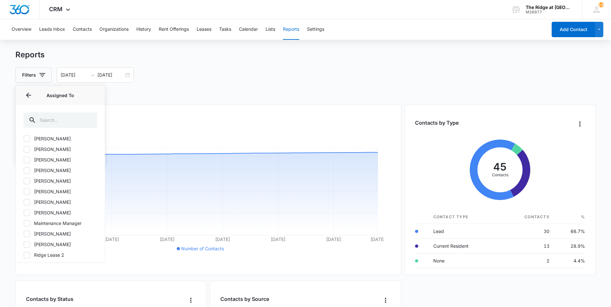
scroll to position [21, 0]
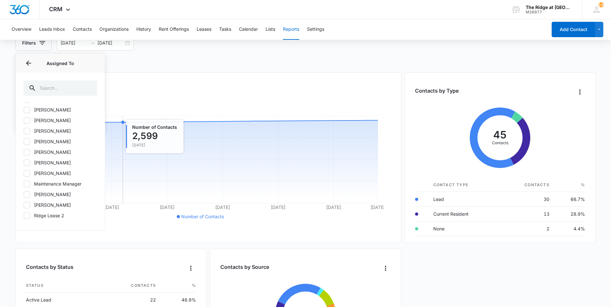
click at [131, 121] on icon "Sep 8 Sep 13 Sep 18 Sep 23 Sep 28 Oct 3 Oct 7 0 700 1.4k 2.1k 2.8k" at bounding box center [205, 168] width 358 height 107
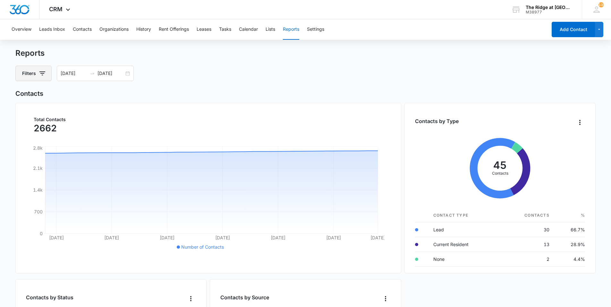
scroll to position [0, 0]
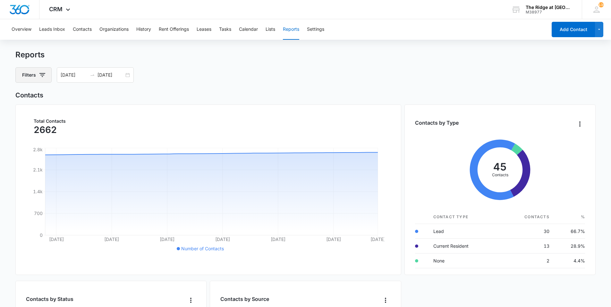
click at [42, 81] on button "Filters" at bounding box center [33, 74] width 36 height 15
click at [93, 114] on icon "Show Contact Status filters" at bounding box center [92, 115] width 8 height 8
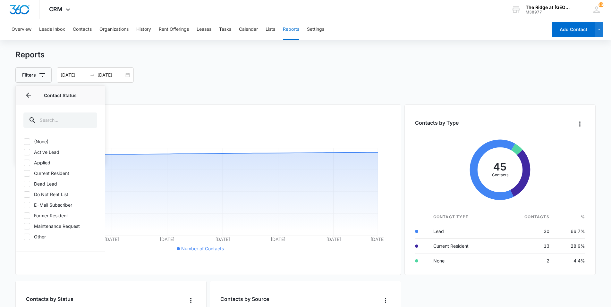
click at [163, 108] on div "Total Contacts 2662 Sep 8 Sep 13 Sep 18 Sep 23 Sep 28 Oct 3 Oct 7 0 700 1.4k 2.…" at bounding box center [208, 190] width 386 height 171
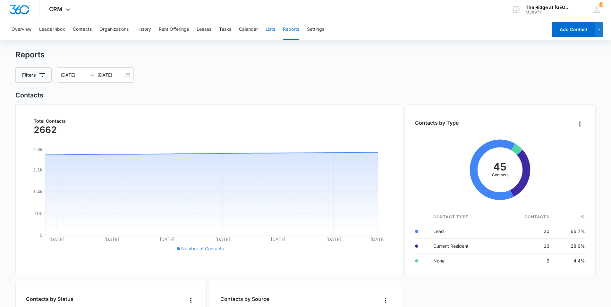
click at [270, 34] on button "Lists" at bounding box center [271, 29] width 10 height 21
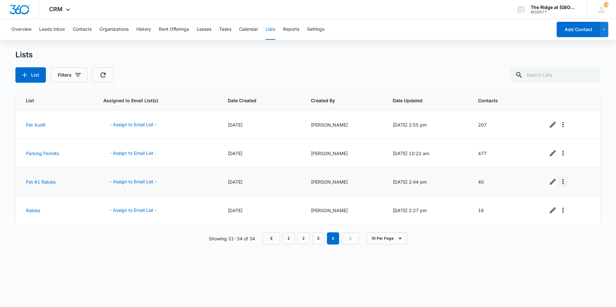
click at [559, 183] on icon "Overflow Menu" at bounding box center [563, 182] width 8 height 8
click at [566, 197] on button "Refresh List" at bounding box center [581, 200] width 51 height 10
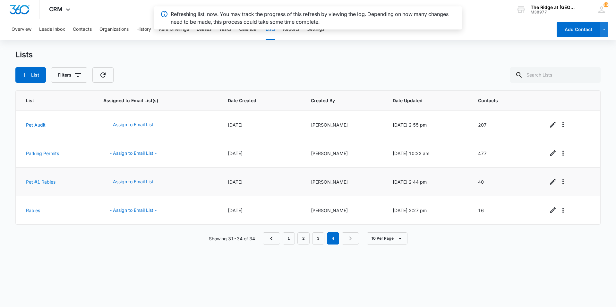
click at [34, 181] on link "Pet #1 Rabies" at bounding box center [41, 181] width 30 height 5
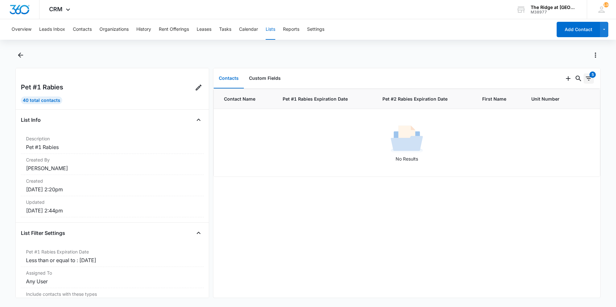
click at [587, 80] on icon "Filters" at bounding box center [589, 79] width 8 height 8
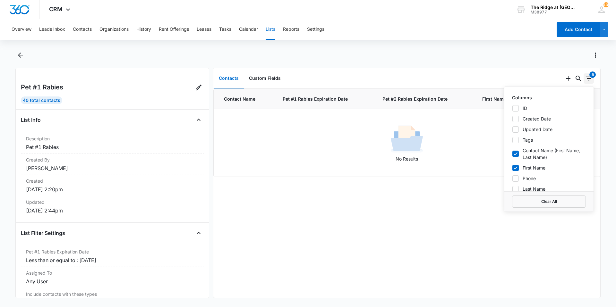
click at [587, 80] on icon "Filters" at bounding box center [589, 79] width 8 height 8
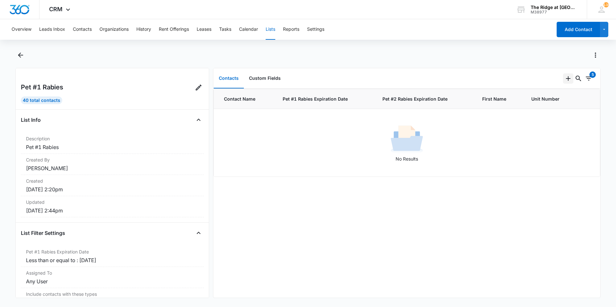
click at [565, 81] on icon "Add" at bounding box center [568, 79] width 8 height 8
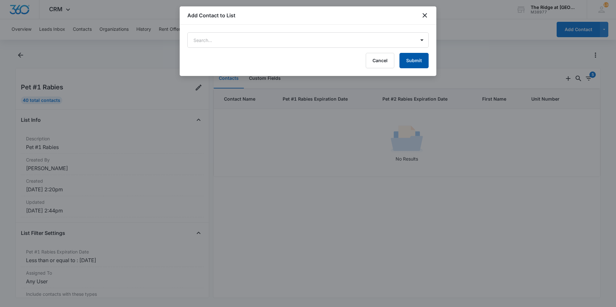
click at [407, 57] on button "Submit" at bounding box center [413, 60] width 29 height 15
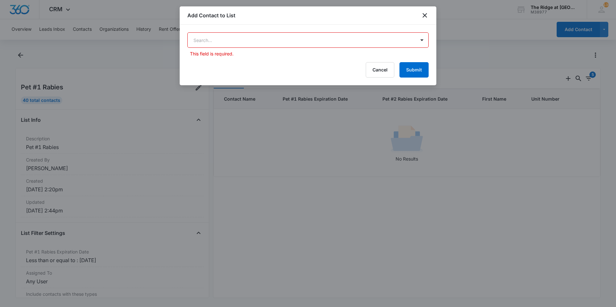
click at [401, 45] on body "CRM Apps Reputation Websites Forms CRM Email Social Shop Payments POS Content A…" at bounding box center [308, 153] width 616 height 307
click at [425, 16] on div at bounding box center [308, 153] width 616 height 307
click at [422, 21] on div "Add Contact to List" at bounding box center [308, 15] width 257 height 18
click icon "close"
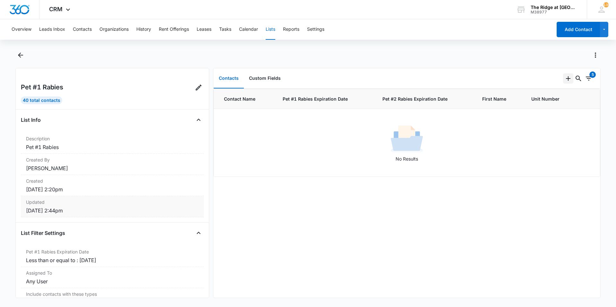
scroll to position [45, 0]
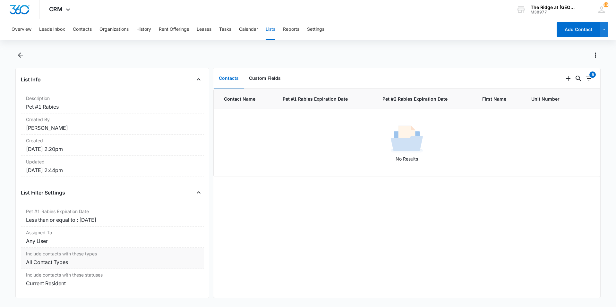
click dd "All Contact Types"
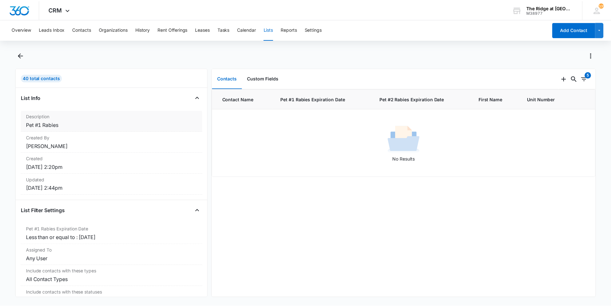
scroll to position [0, 0]
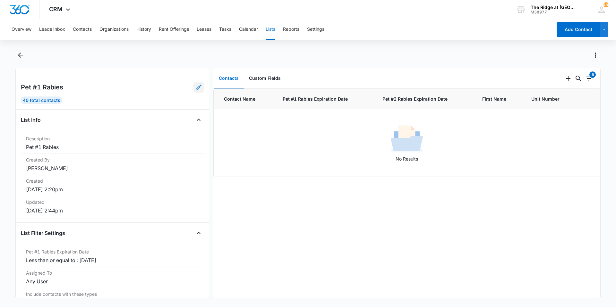
click icon
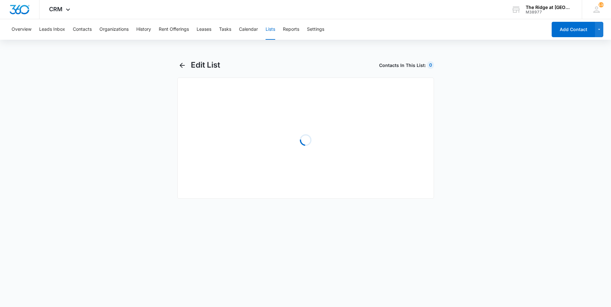
select select "31"
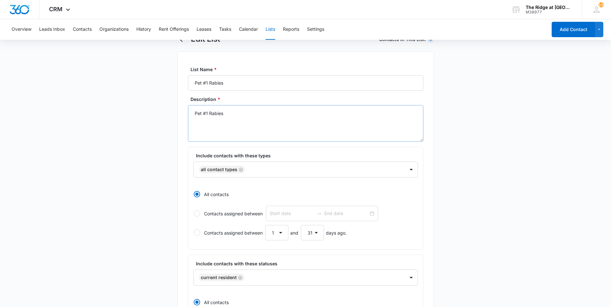
scroll to position [64, 0]
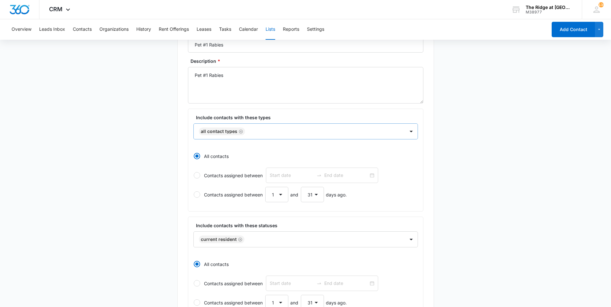
click icon "Remove All Contact Types"
click div
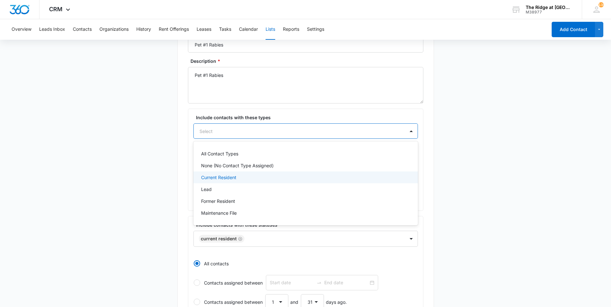
click p "Current Resident"
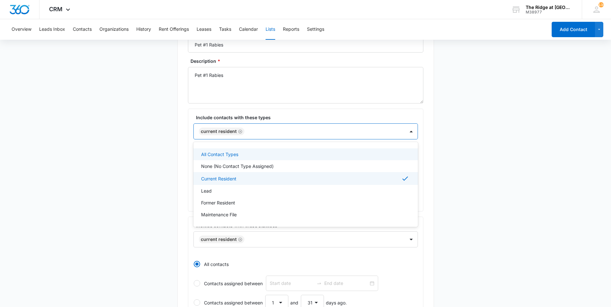
click div
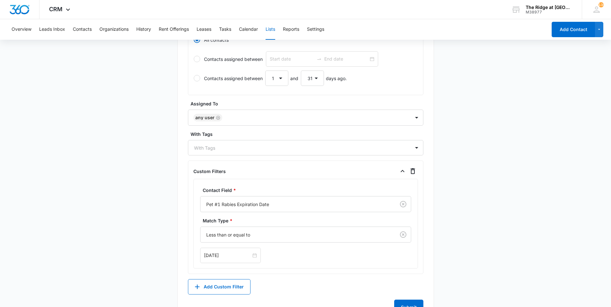
scroll to position [315, 0]
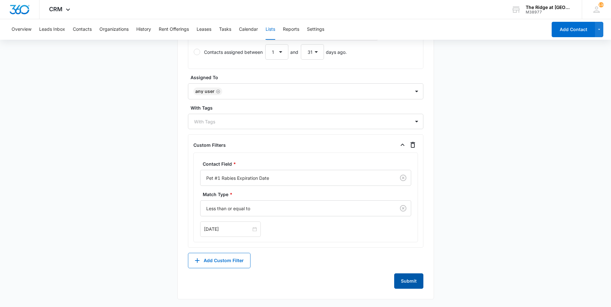
click button "Submit"
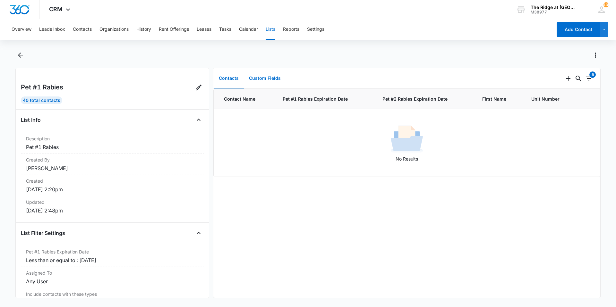
click at [254, 88] on button "Custom Fields" at bounding box center [265, 79] width 42 height 20
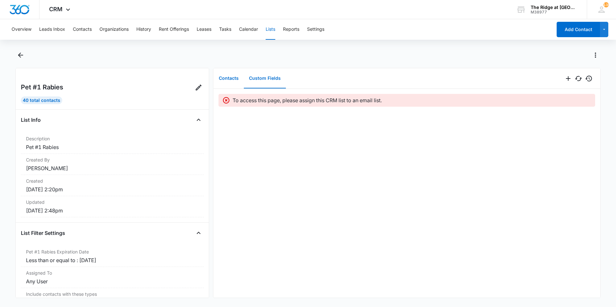
click at [238, 88] on button "Contacts" at bounding box center [229, 79] width 30 height 20
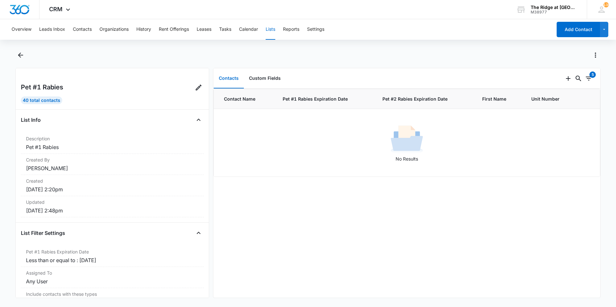
click at [589, 81] on div "0 5" at bounding box center [581, 78] width 37 height 21
click at [585, 81] on icon "Filters" at bounding box center [589, 79] width 8 height 8
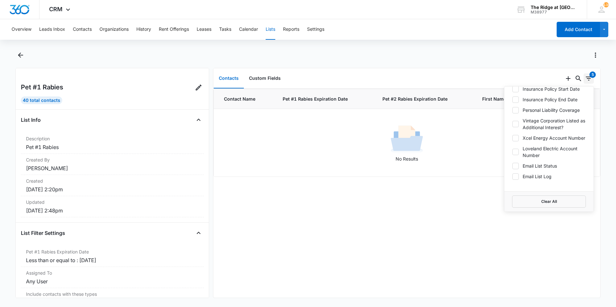
scroll to position [693, 0]
click at [403, 257] on div "Contact Name Pet #1 [MEDICAL_DATA] Expiration Date Pet #2 [MEDICAL_DATA] Expira…" at bounding box center [406, 193] width 387 height 209
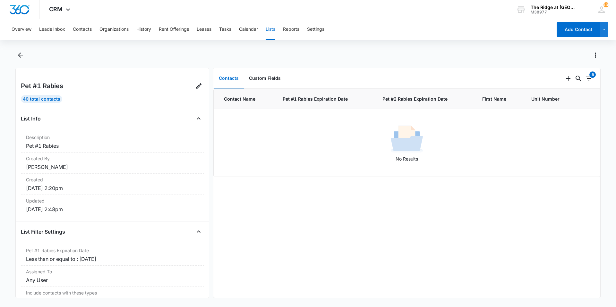
scroll to position [0, 0]
click at [198, 123] on button "Close" at bounding box center [198, 120] width 10 height 10
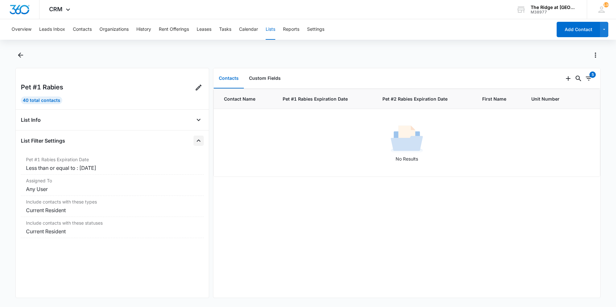
click at [195, 145] on button "Close" at bounding box center [198, 141] width 10 height 10
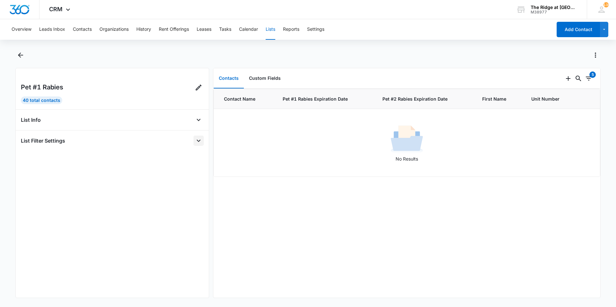
click at [195, 145] on button "Open" at bounding box center [198, 141] width 10 height 10
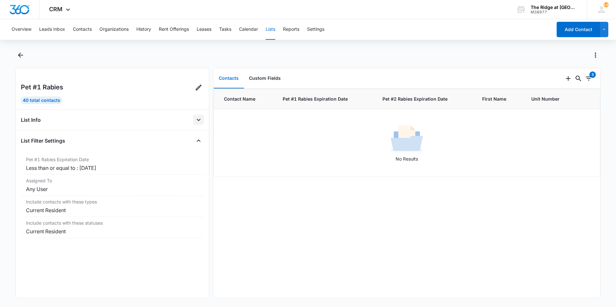
click at [195, 124] on button "Open" at bounding box center [198, 120] width 10 height 10
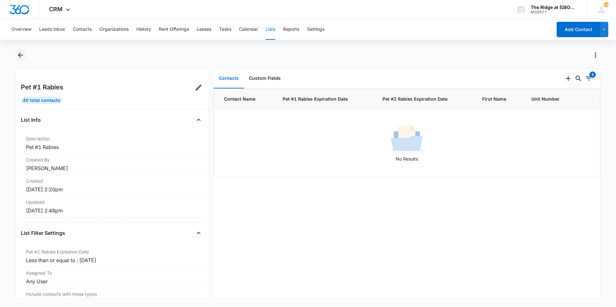
click at [20, 54] on icon "Back" at bounding box center [20, 55] width 5 height 5
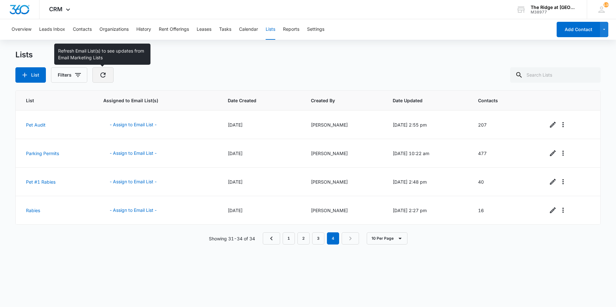
click at [96, 76] on button "button" at bounding box center [102, 74] width 21 height 15
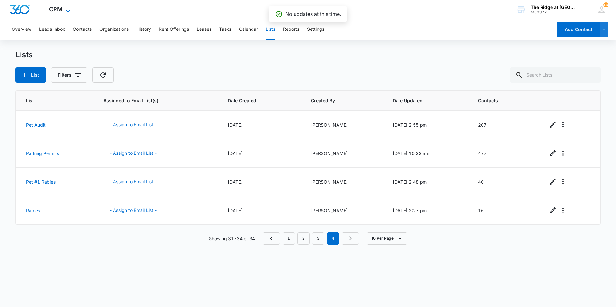
click at [53, 8] on span "CRM" at bounding box center [55, 9] width 13 height 7
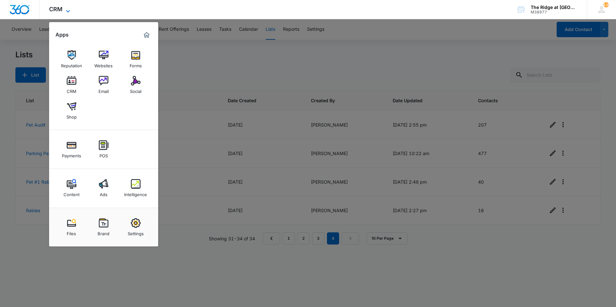
click at [53, 8] on span "CRM" at bounding box center [55, 9] width 13 height 7
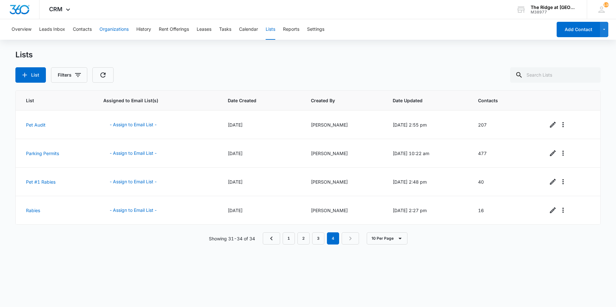
click at [107, 29] on button "Organizations" at bounding box center [113, 29] width 29 height 21
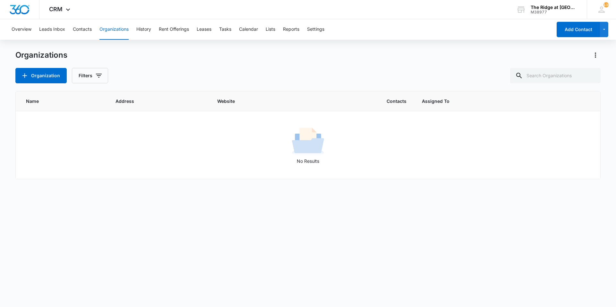
click at [280, 27] on div "Overview Leads Inbox Contacts Organizations History Rent Offerings Leases Tasks…" at bounding box center [280, 29] width 544 height 21
click at [278, 28] on div "Overview Leads Inbox Contacts Organizations History Rent Offerings Leases Tasks…" at bounding box center [280, 29] width 544 height 21
click at [275, 30] on button "Lists" at bounding box center [271, 29] width 10 height 21
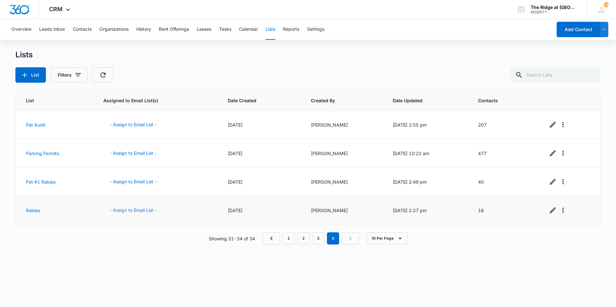
click at [133, 210] on button "- Assign to Email List -" at bounding box center [133, 210] width 60 height 15
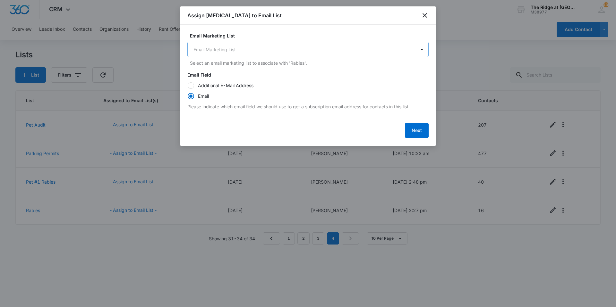
click at [290, 52] on body "CRM Apps Reputation Websites Forms CRM Email Social Shop Payments POS Content A…" at bounding box center [308, 153] width 616 height 307
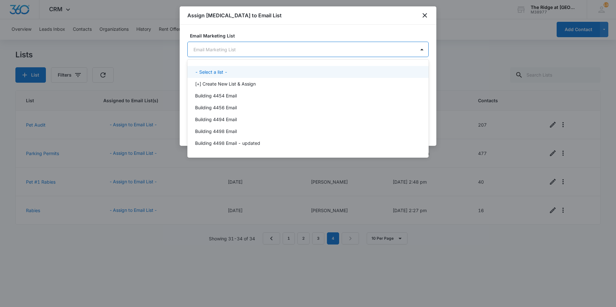
click at [258, 48] on div at bounding box center [308, 153] width 616 height 307
click at [264, 46] on body "CRM Apps Reputation Websites Forms CRM Email Social Shop Payments POS Content A…" at bounding box center [308, 153] width 616 height 307
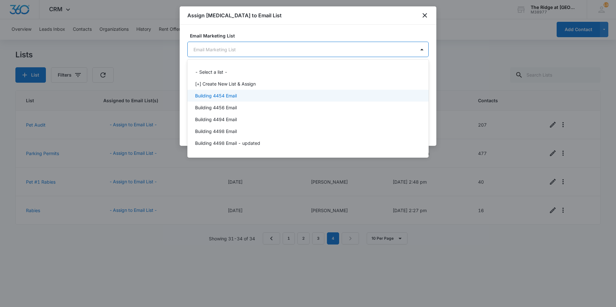
scroll to position [45, 0]
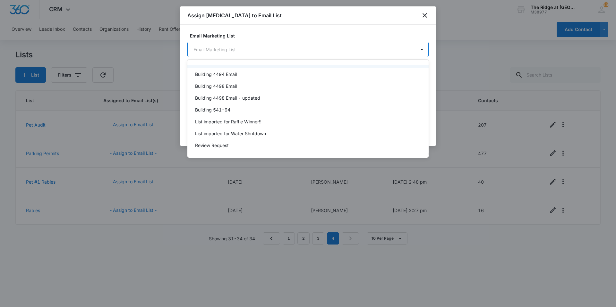
click at [284, 50] on div at bounding box center [308, 153] width 616 height 307
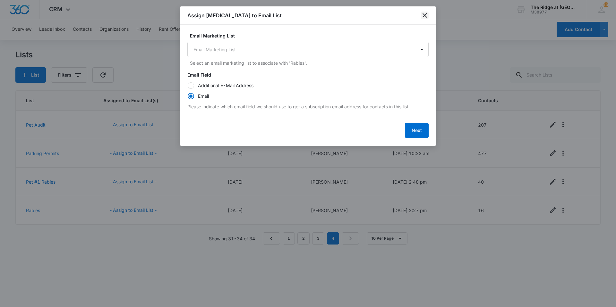
click at [423, 19] on icon "close" at bounding box center [425, 16] width 8 height 8
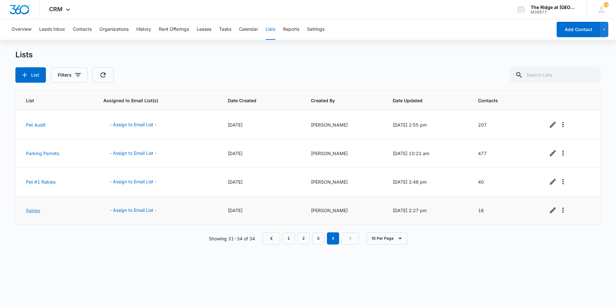
click at [34, 209] on link "Rabies" at bounding box center [33, 210] width 14 height 5
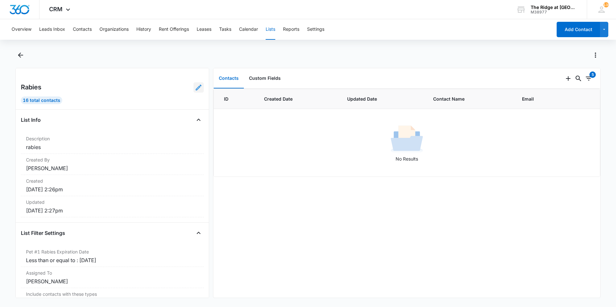
click at [195, 88] on icon at bounding box center [199, 88] width 8 height 8
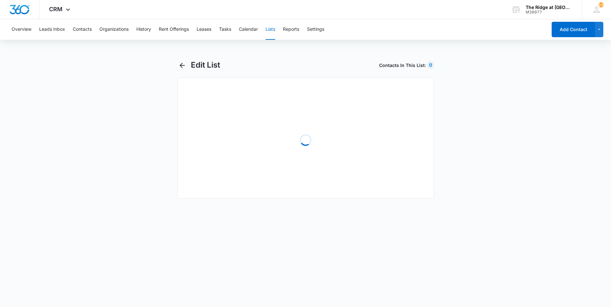
select select "31"
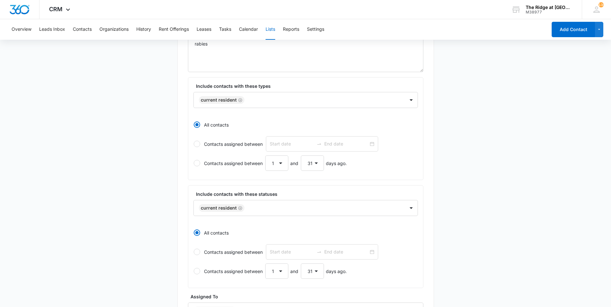
scroll to position [96, 0]
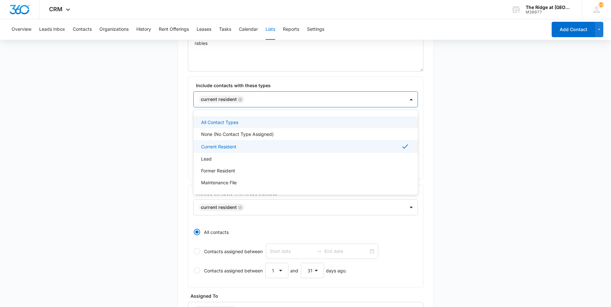
click at [320, 99] on div at bounding box center [321, 100] width 150 height 8
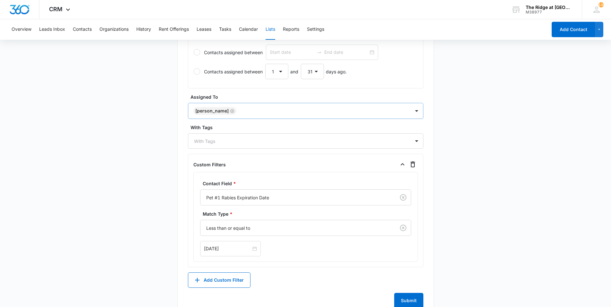
scroll to position [315, 0]
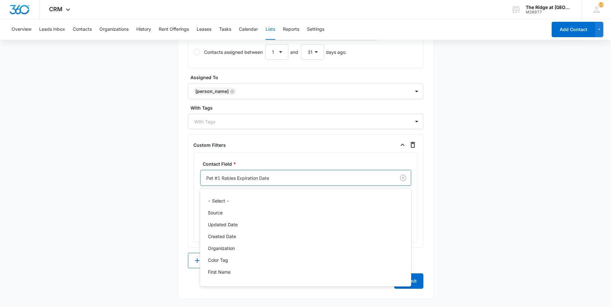
click at [265, 180] on div at bounding box center [296, 178] width 181 height 8
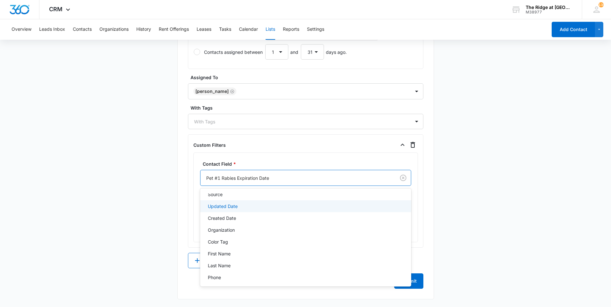
scroll to position [0, 0]
click at [516, 222] on main "Edit List Contacts In This List : 0 List Name * [MEDICAL_DATA] Description * [M…" at bounding box center [305, 26] width 611 height 562
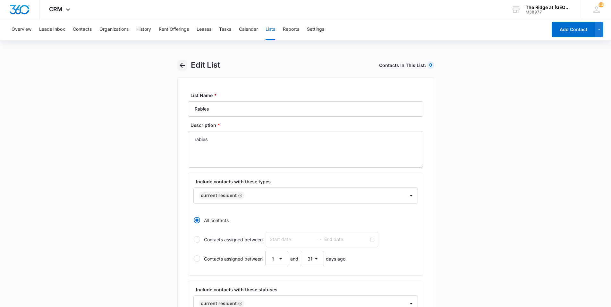
click at [178, 64] on button "button" at bounding box center [182, 65] width 10 height 10
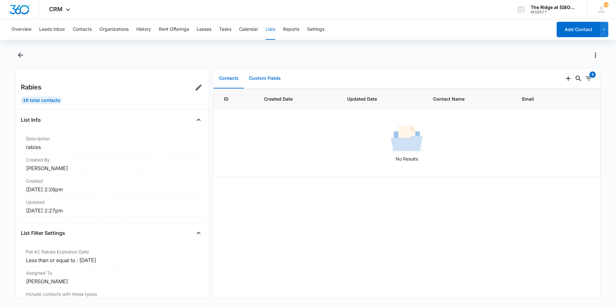
click at [255, 79] on button "Custom Fields" at bounding box center [265, 79] width 42 height 20
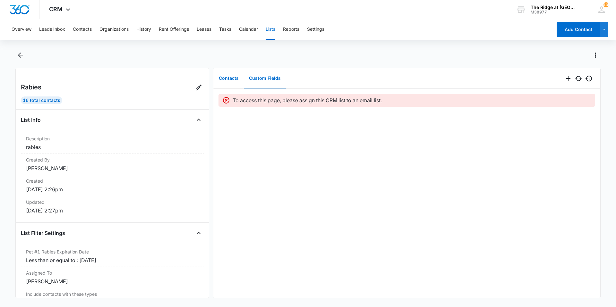
click at [230, 82] on button "Contacts" at bounding box center [229, 79] width 30 height 20
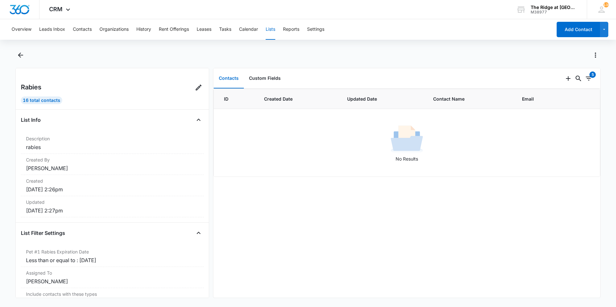
click at [26, 59] on div at bounding box center [307, 59] width 585 height 18
click at [23, 56] on icon "Back" at bounding box center [21, 55] width 8 height 8
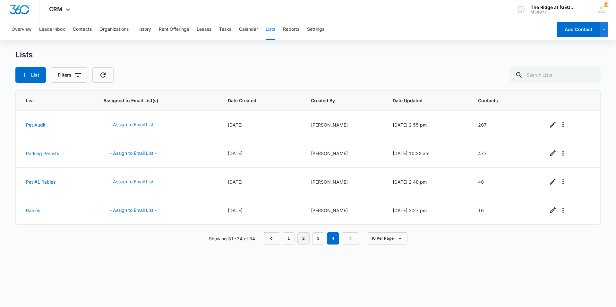
click at [307, 237] on link "2" at bounding box center [303, 239] width 12 height 12
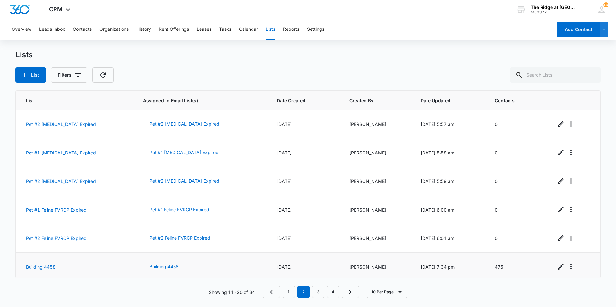
scroll to position [118, 0]
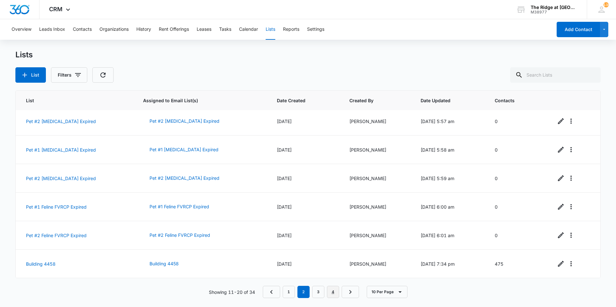
click at [337, 294] on link "4" at bounding box center [333, 292] width 12 height 12
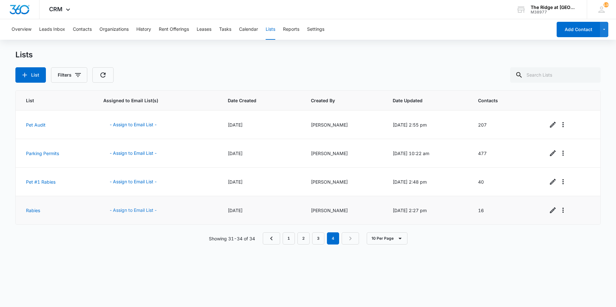
click at [148, 213] on button "- Assign to Email List -" at bounding box center [133, 210] width 60 height 15
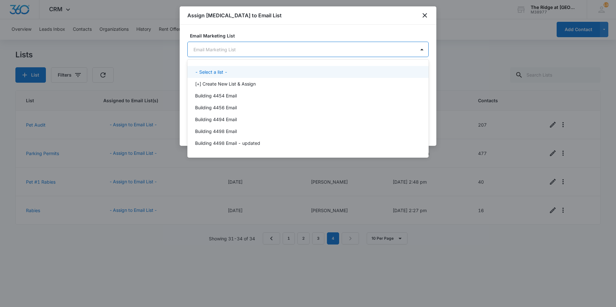
click at [269, 42] on body "CRM Apps Reputation Websites Forms CRM Email Social Shop Payments POS Content A…" at bounding box center [308, 153] width 616 height 307
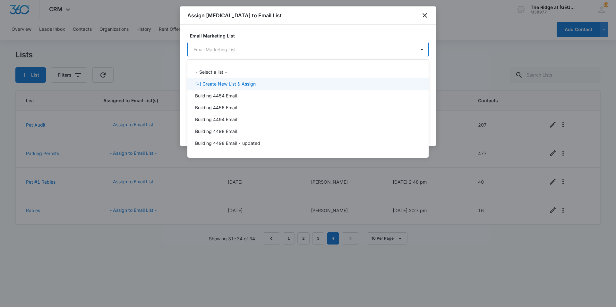
click at [233, 83] on p "[+] Create New List & Assign" at bounding box center [225, 84] width 61 height 7
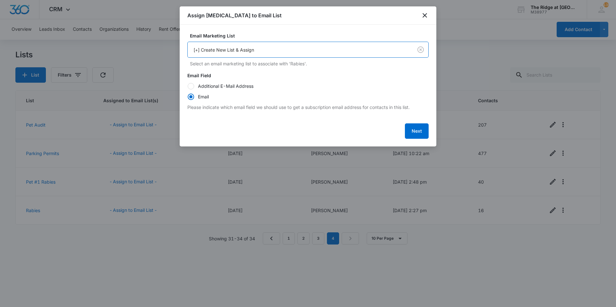
click at [404, 133] on div "Next" at bounding box center [307, 131] width 241 height 15
drag, startPoint x: 404, startPoint y: 133, endPoint x: 412, endPoint y: 133, distance: 8.0
click at [412, 133] on button "Next" at bounding box center [417, 131] width 24 height 15
click at [412, 133] on div "Loading Next" at bounding box center [307, 131] width 241 height 15
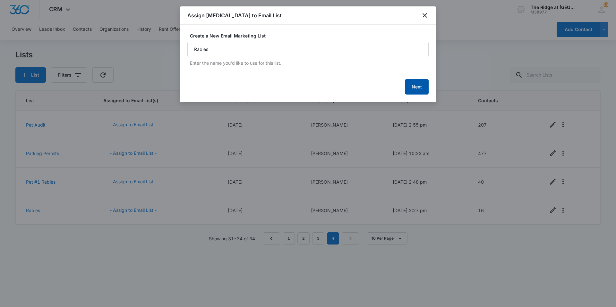
click at [415, 85] on button "Next" at bounding box center [417, 86] width 24 height 15
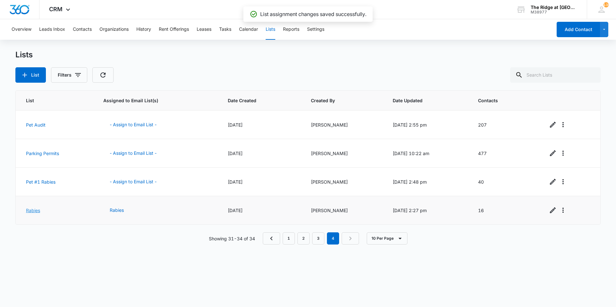
click at [29, 212] on link "Rabies" at bounding box center [33, 210] width 14 height 5
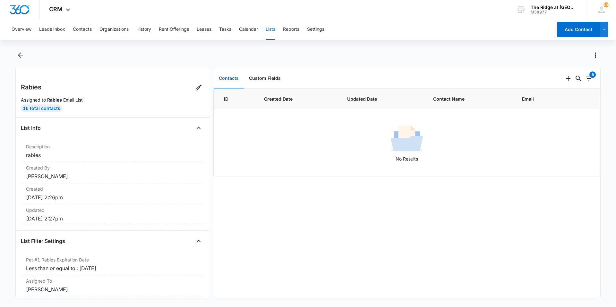
click at [200, 88] on div "Rabies Assigned to Rabies Email List 16 Total Contacts List Info Description ra…" at bounding box center [112, 183] width 194 height 230
click at [196, 88] on icon at bounding box center [199, 88] width 6 height 6
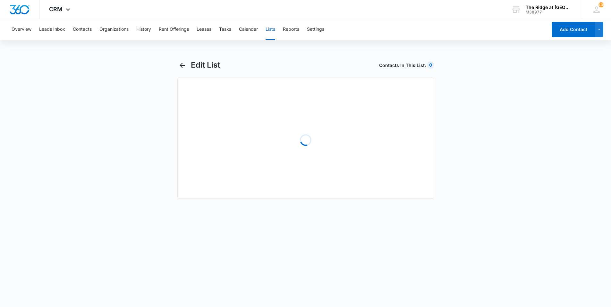
select select "31"
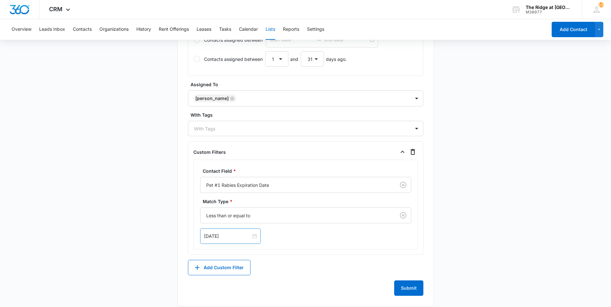
scroll to position [315, 0]
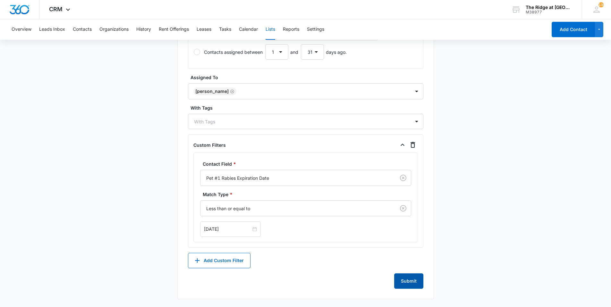
click at [407, 279] on button "Submit" at bounding box center [408, 281] width 29 height 15
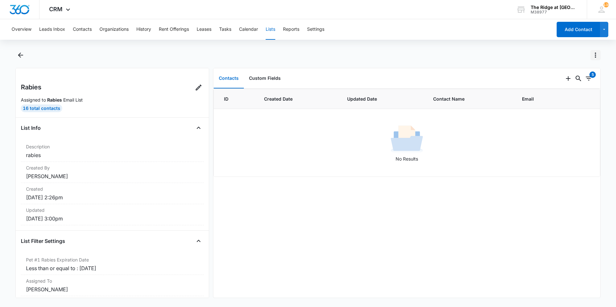
click at [594, 53] on icon "Actions" at bounding box center [596, 55] width 8 height 8
click at [562, 95] on div "View List Log" at bounding box center [566, 92] width 37 height 4
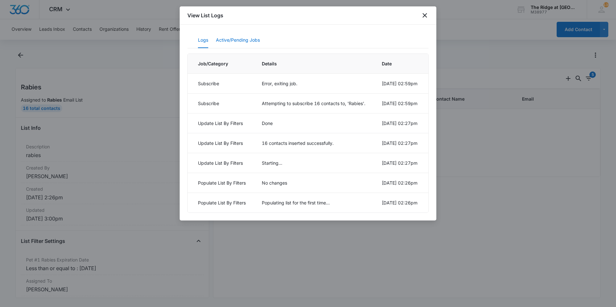
click at [233, 33] on button "Active/Pending Jobs" at bounding box center [238, 40] width 44 height 15
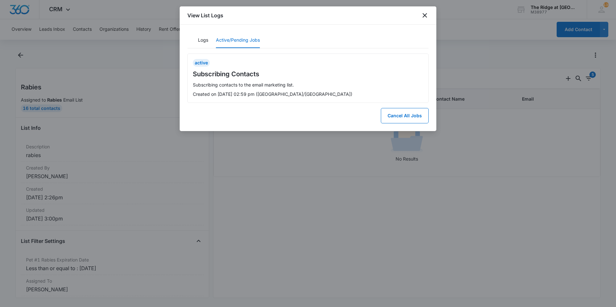
click at [412, 5] on div at bounding box center [308, 153] width 616 height 307
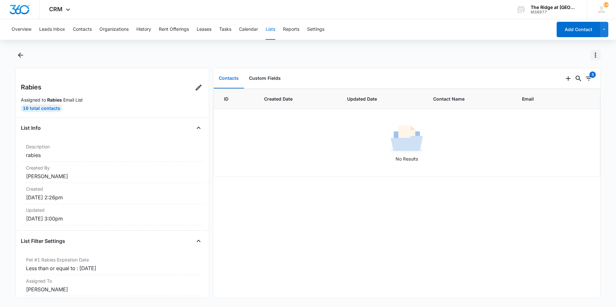
click at [595, 58] on icon "Actions" at bounding box center [596, 55] width 8 height 8
click at [572, 84] on div "Refresh List" at bounding box center [566, 83] width 37 height 4
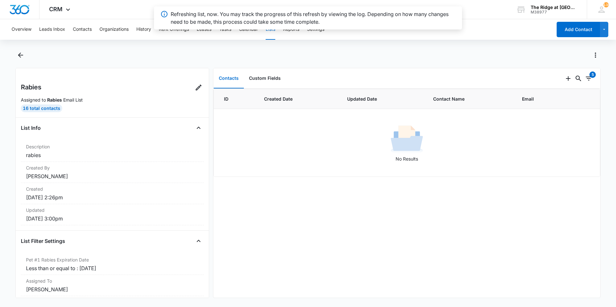
click at [584, 53] on div at bounding box center [314, 55] width 571 height 10
click at [592, 52] on icon "Actions" at bounding box center [596, 55] width 8 height 8
click at [568, 99] on button "Export List" at bounding box center [570, 102] width 60 height 10
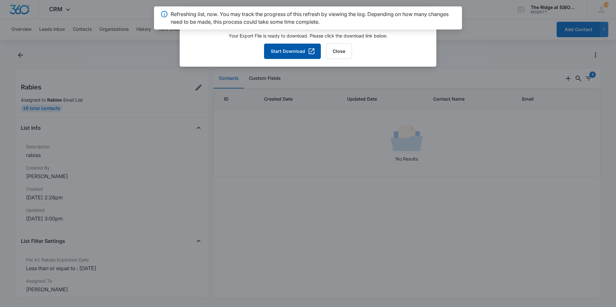
click at [299, 53] on button "Start Download" at bounding box center [292, 51] width 57 height 15
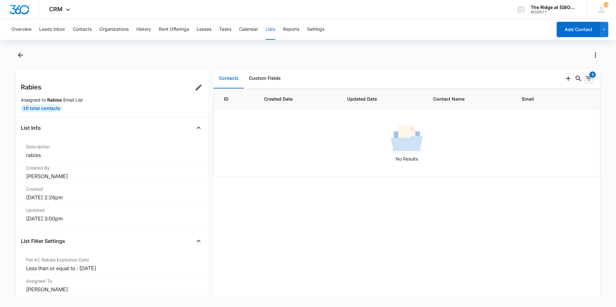
click at [589, 77] on div "5" at bounding box center [592, 75] width 6 height 6
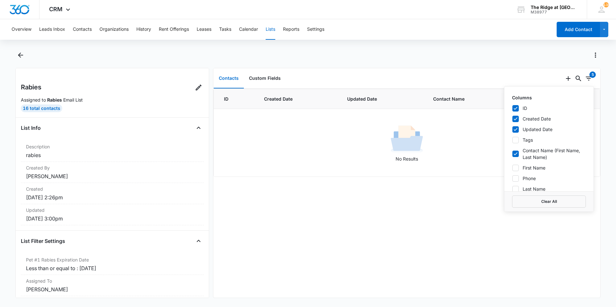
click at [380, 217] on div "ID Created Date Updated Date Contact Name Email No Results" at bounding box center [406, 193] width 387 height 209
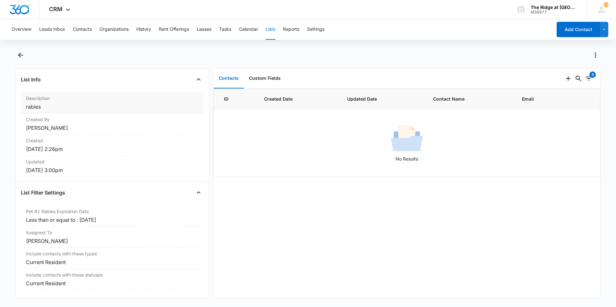
scroll to position [53, 0]
click at [26, 56] on div at bounding box center [307, 59] width 585 height 18
click at [23, 56] on icon "Back" at bounding box center [21, 55] width 8 height 8
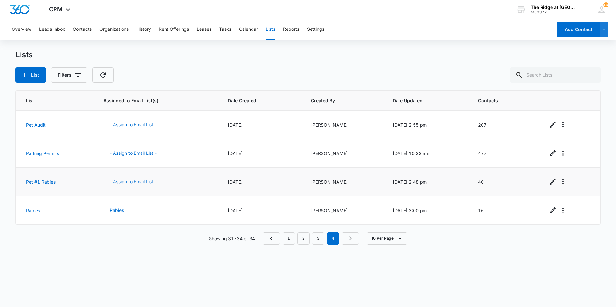
click at [133, 183] on button "- Assign to Email List -" at bounding box center [133, 181] width 60 height 15
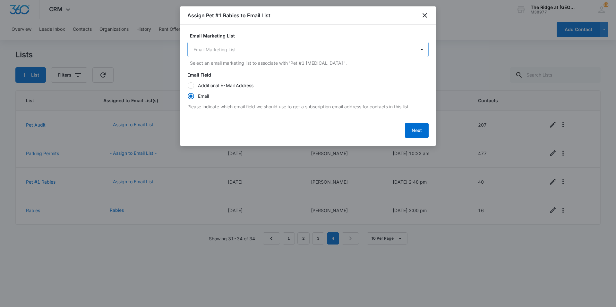
click at [215, 55] on body "CRM Apps Reputation Websites Forms CRM Email Social Shop Payments POS Content A…" at bounding box center [308, 153] width 616 height 307
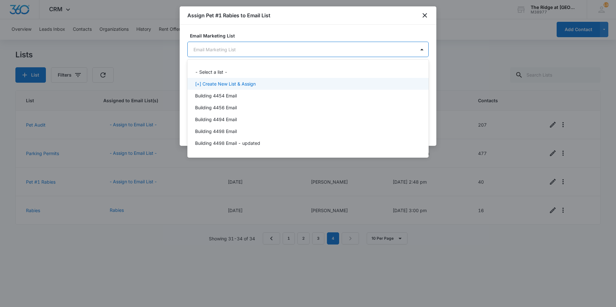
click at [209, 84] on p "[+] Create New List & Assign" at bounding box center [225, 84] width 61 height 7
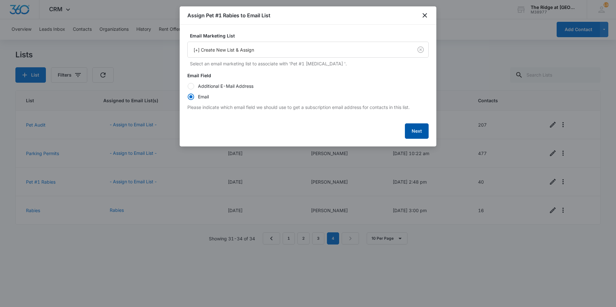
click at [417, 130] on button "Next" at bounding box center [417, 131] width 24 height 15
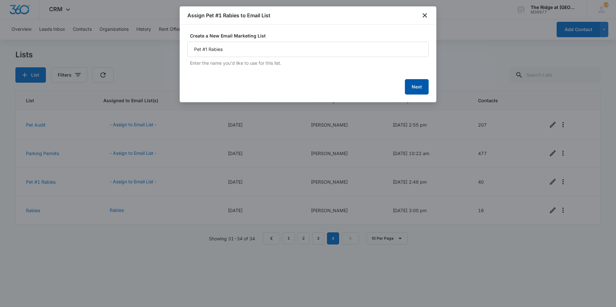
click at [407, 87] on button "Next" at bounding box center [417, 86] width 24 height 15
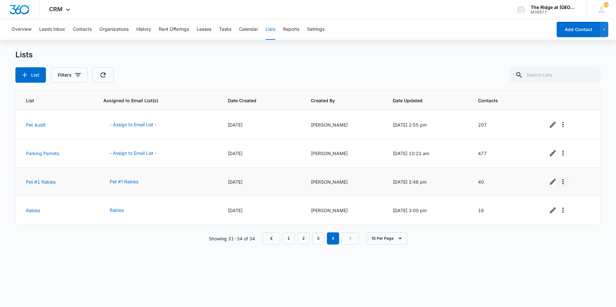
click at [564, 183] on icon "Overflow Menu" at bounding box center [563, 182] width 8 height 8
click at [35, 181] on link "Pet #1 Rabies" at bounding box center [41, 181] width 30 height 5
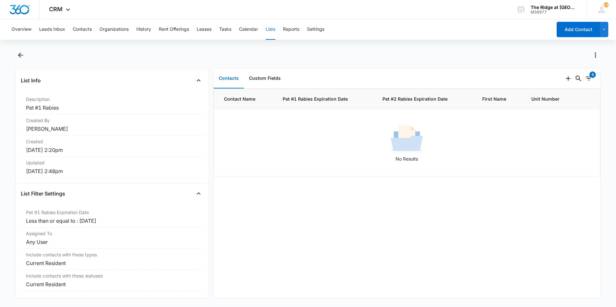
scroll to position [53, 0]
click at [110, 217] on dd "Less than or equal to : [DATE]" at bounding box center [112, 220] width 173 height 8
click at [94, 253] on div "Include contacts with these types Current Resident" at bounding box center [112, 258] width 183 height 21
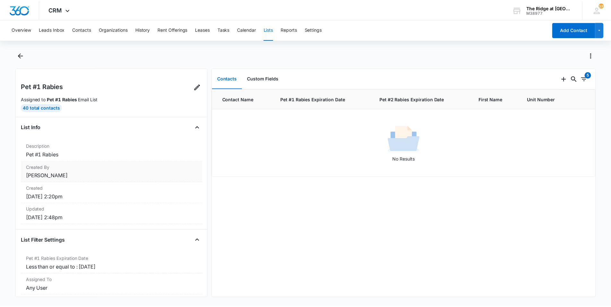
scroll to position [0, 0]
click at [193, 83] on link at bounding box center [198, 87] width 10 height 10
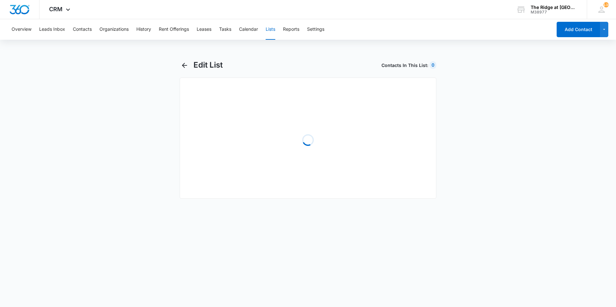
select select "31"
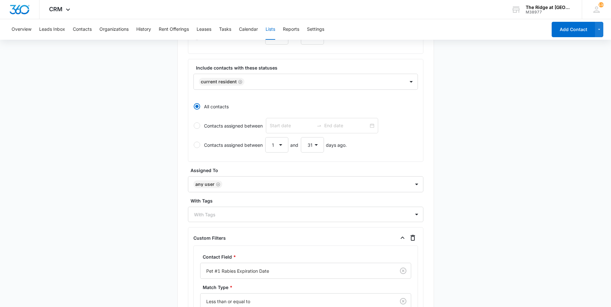
scroll to position [315, 0]
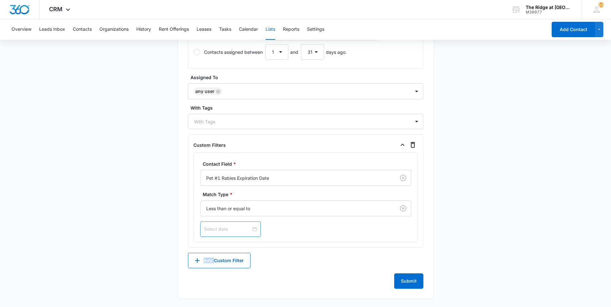
click at [252, 231] on div at bounding box center [230, 229] width 53 height 7
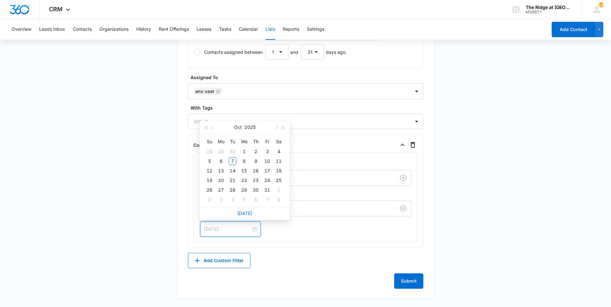
type input "[DATE]"
click at [211, 131] on button "button" at bounding box center [213, 127] width 7 height 13
type input "[DATE]"
click at [223, 151] on div "1" at bounding box center [221, 152] width 8 height 8
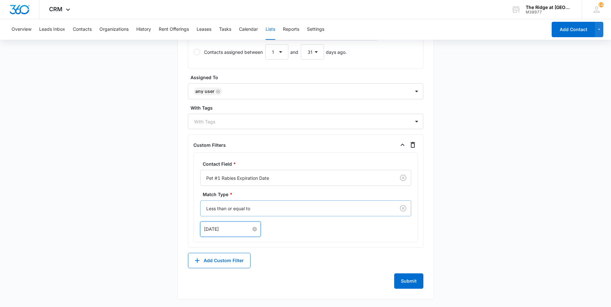
click at [266, 215] on div "Less than or equal to" at bounding box center [298, 208] width 195 height 14
click at [397, 279] on button "Submit" at bounding box center [408, 281] width 29 height 15
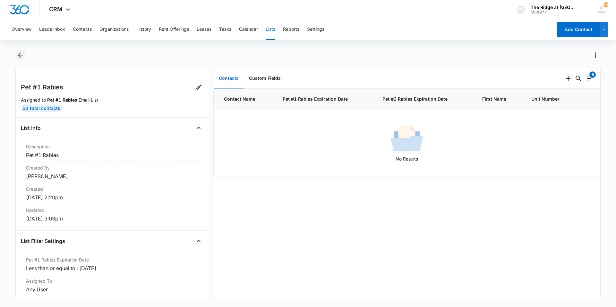
click at [23, 57] on icon "Back" at bounding box center [21, 55] width 8 height 8
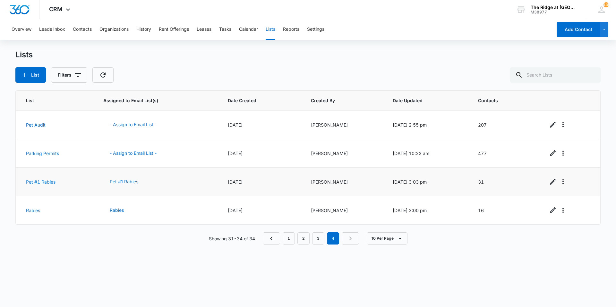
click at [39, 181] on link "Pet #1 Rabies" at bounding box center [41, 181] width 30 height 5
